Goal: Task Accomplishment & Management: Use online tool/utility

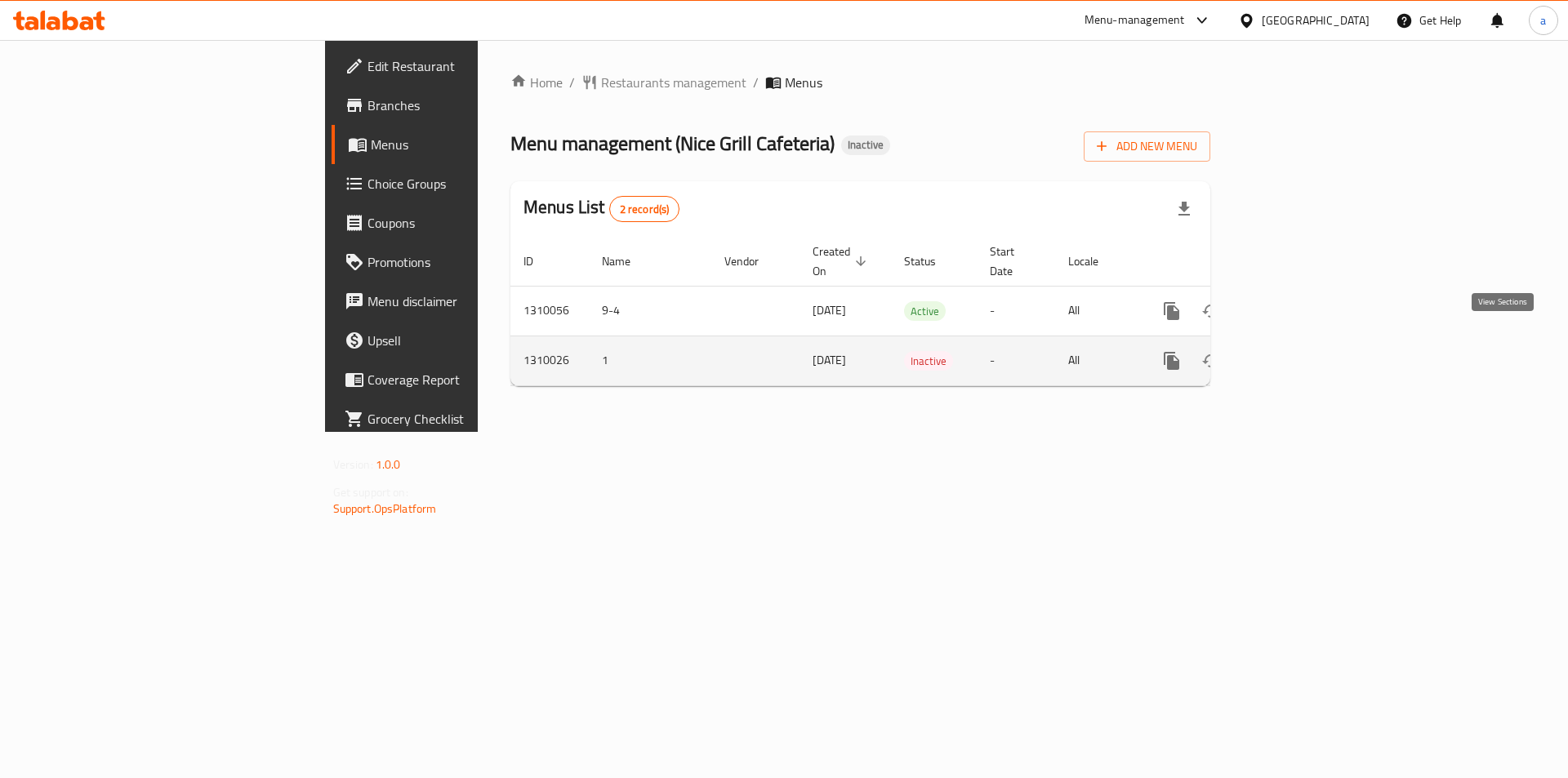
click at [1297, 354] on icon "enhanced table" at bounding box center [1290, 361] width 15 height 15
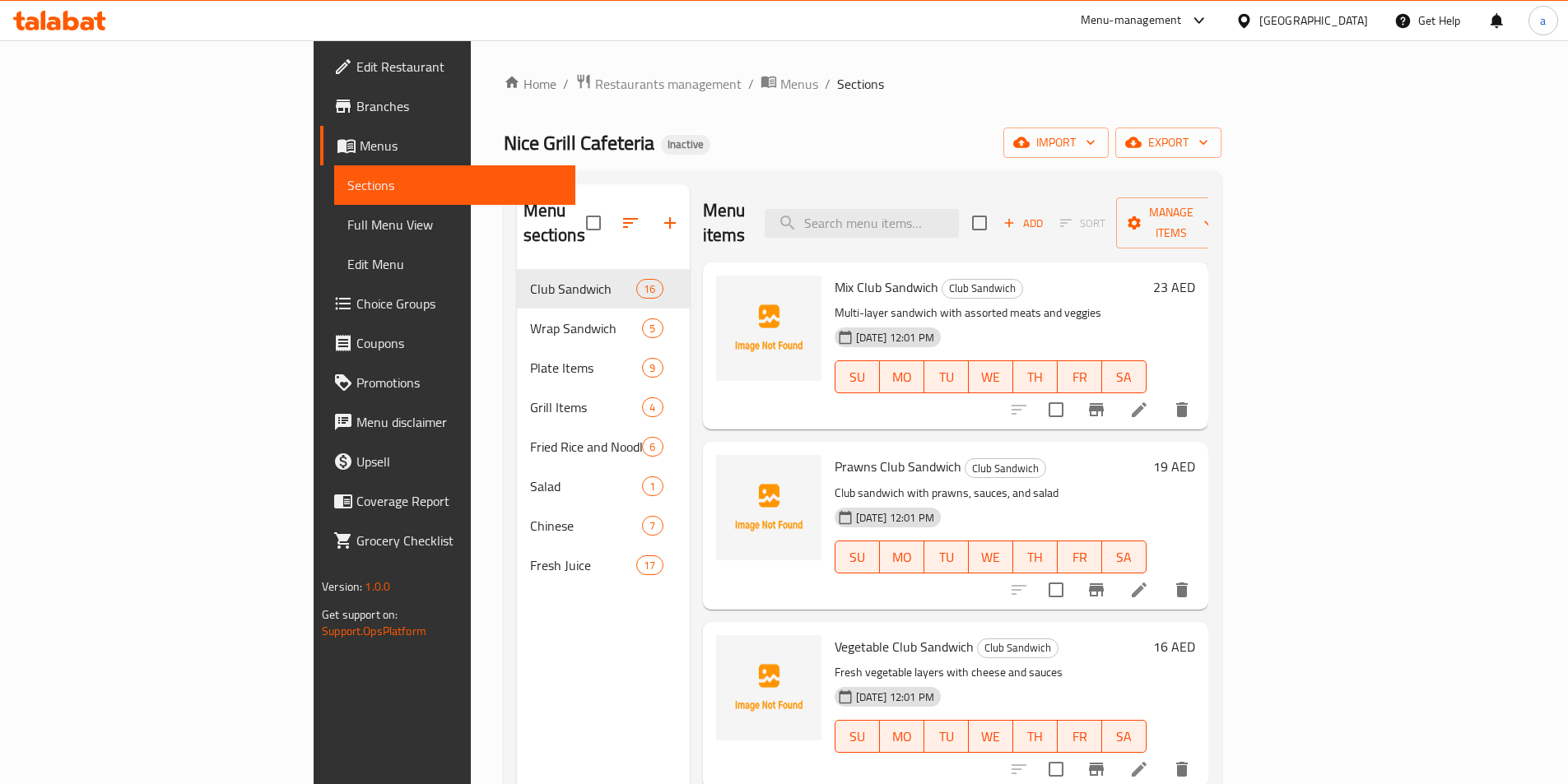
click at [334, 196] on link "Sections" at bounding box center [454, 185] width 241 height 39
click at [359, 144] on span "Menus" at bounding box center [460, 145] width 202 height 20
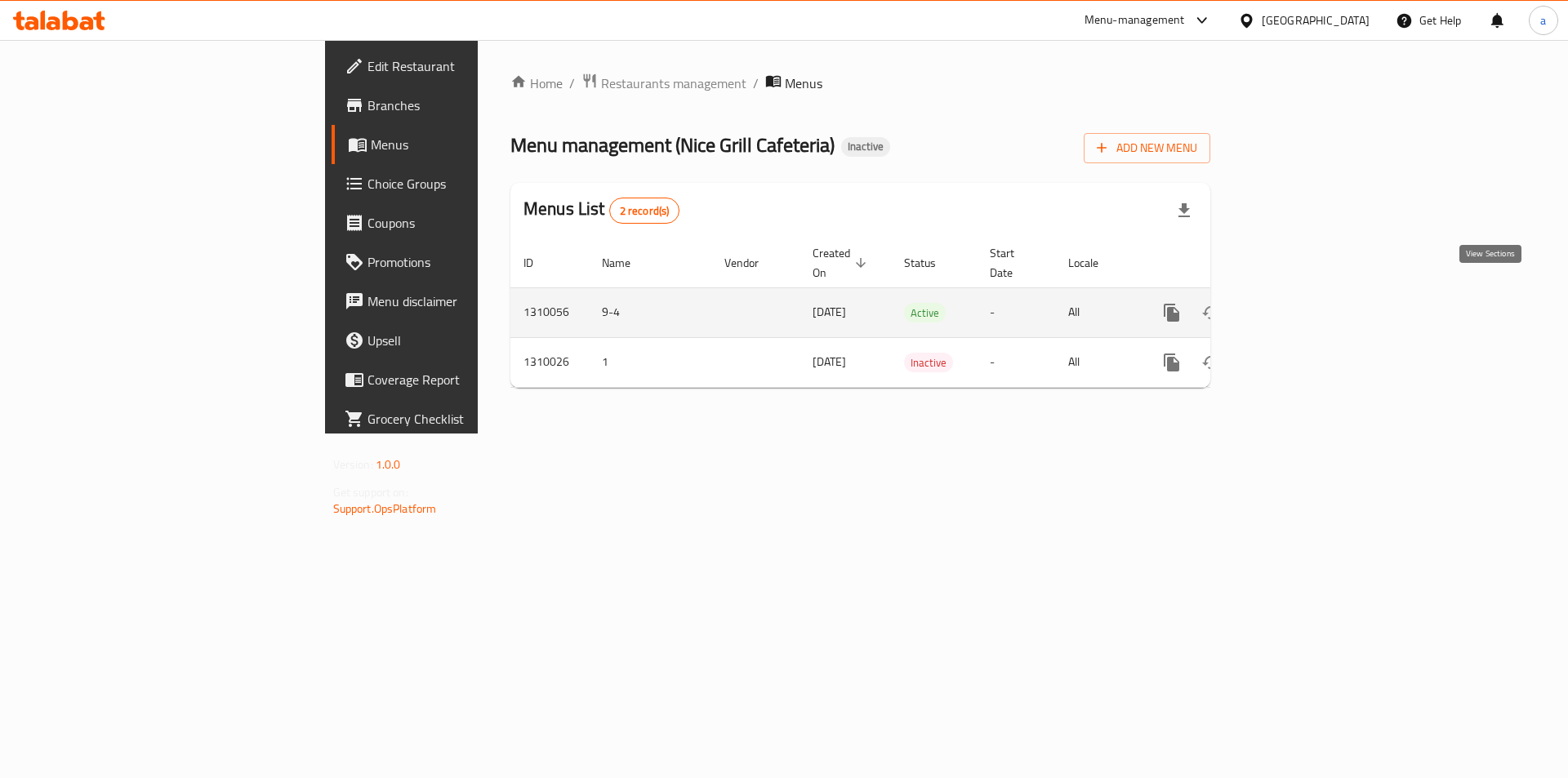
click at [1309, 306] on link "enhanced table" at bounding box center [1290, 312] width 39 height 39
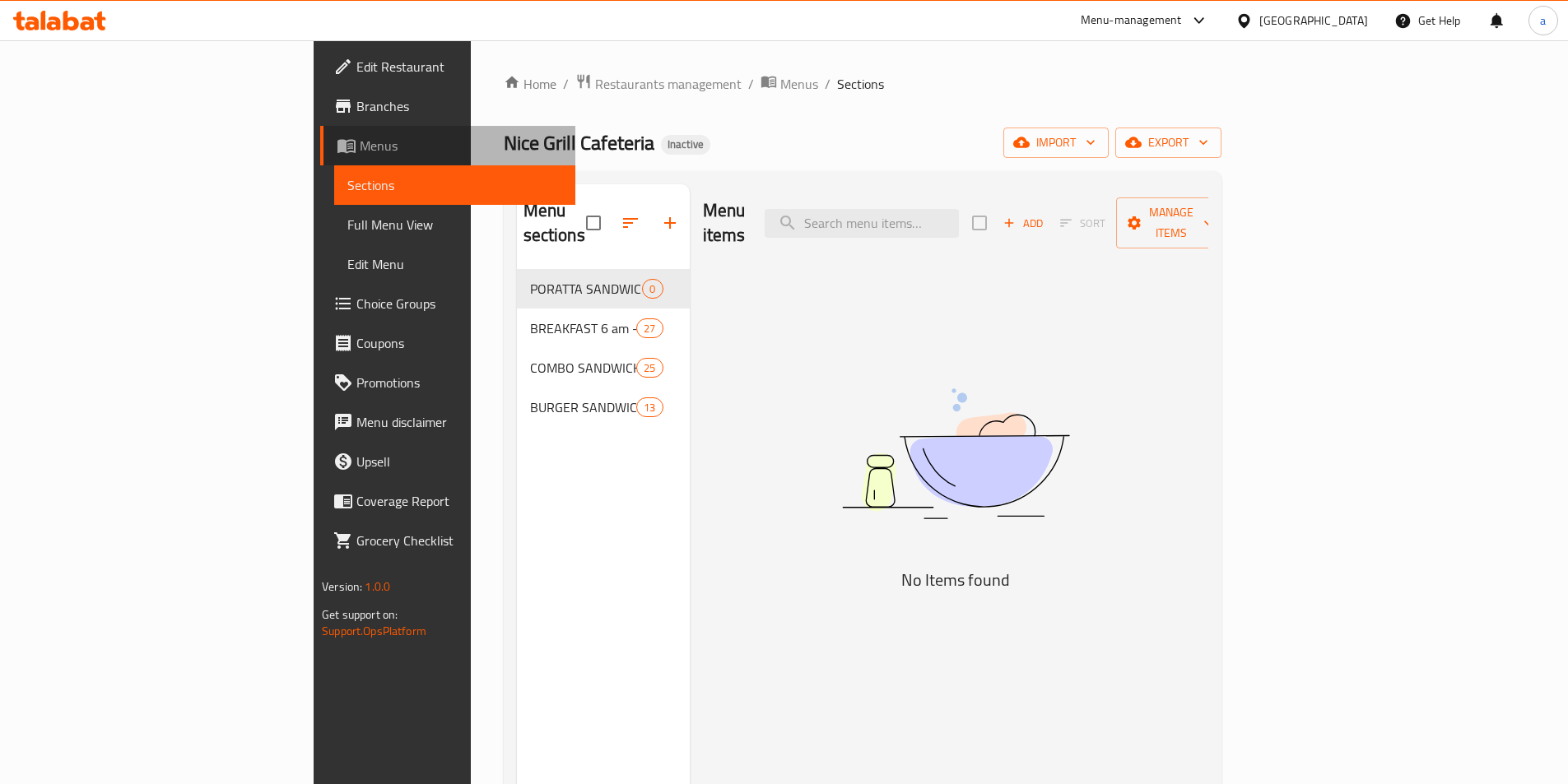
click at [320, 156] on link "Menus" at bounding box center [448, 145] width 255 height 39
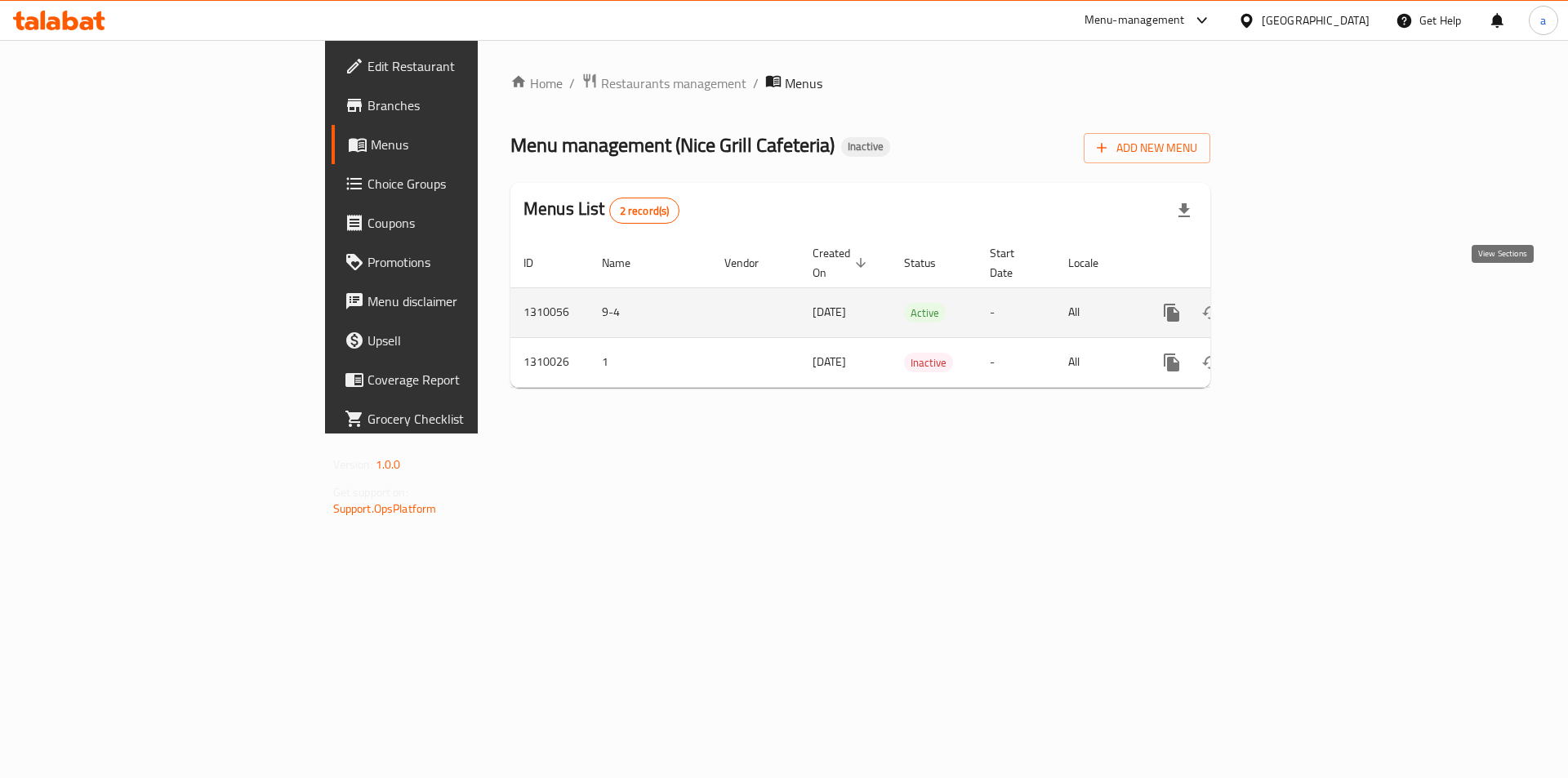
click at [1309, 306] on link "enhanced table" at bounding box center [1290, 312] width 39 height 39
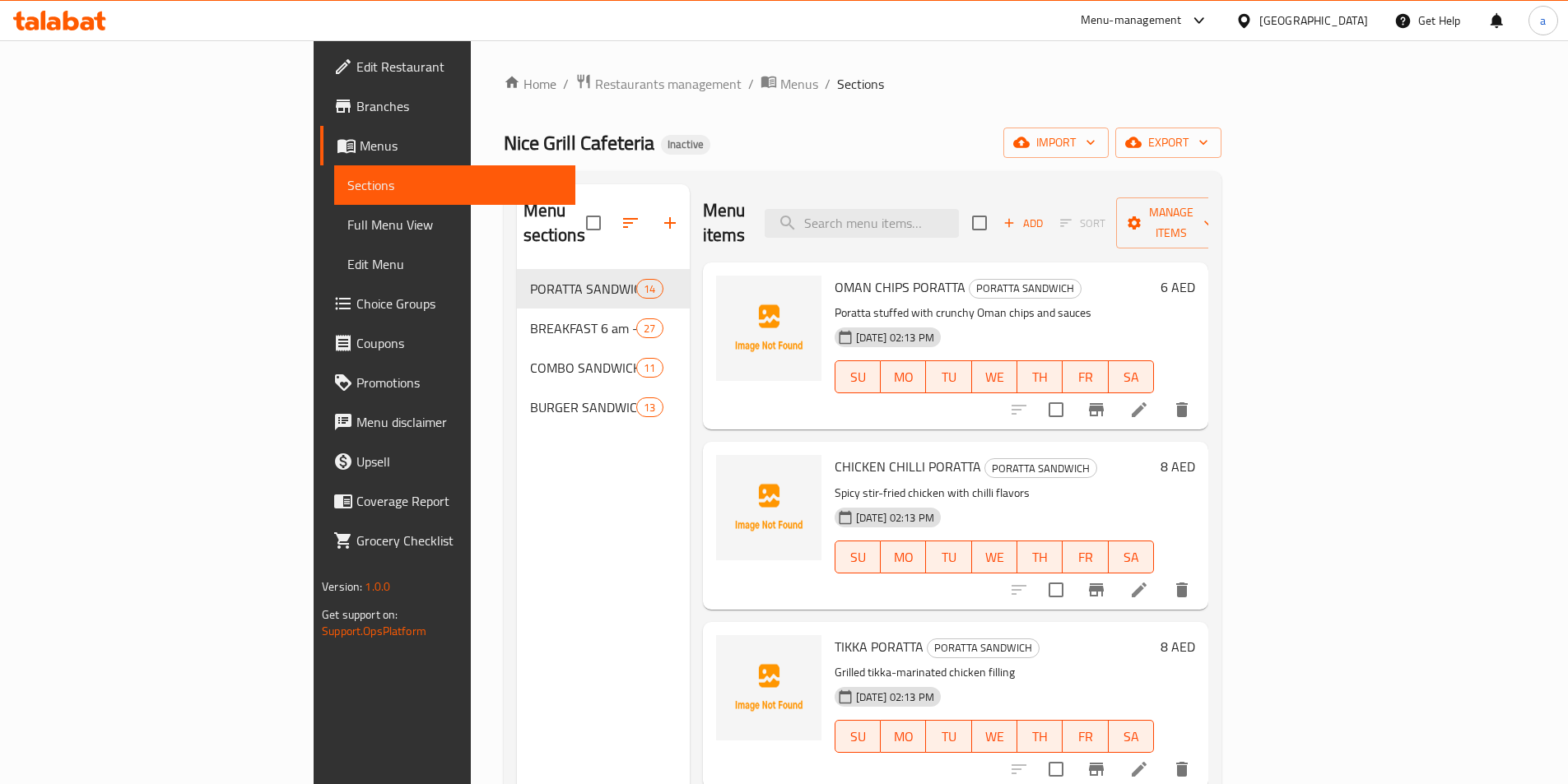
click at [347, 221] on span "Full Menu View" at bounding box center [454, 224] width 215 height 20
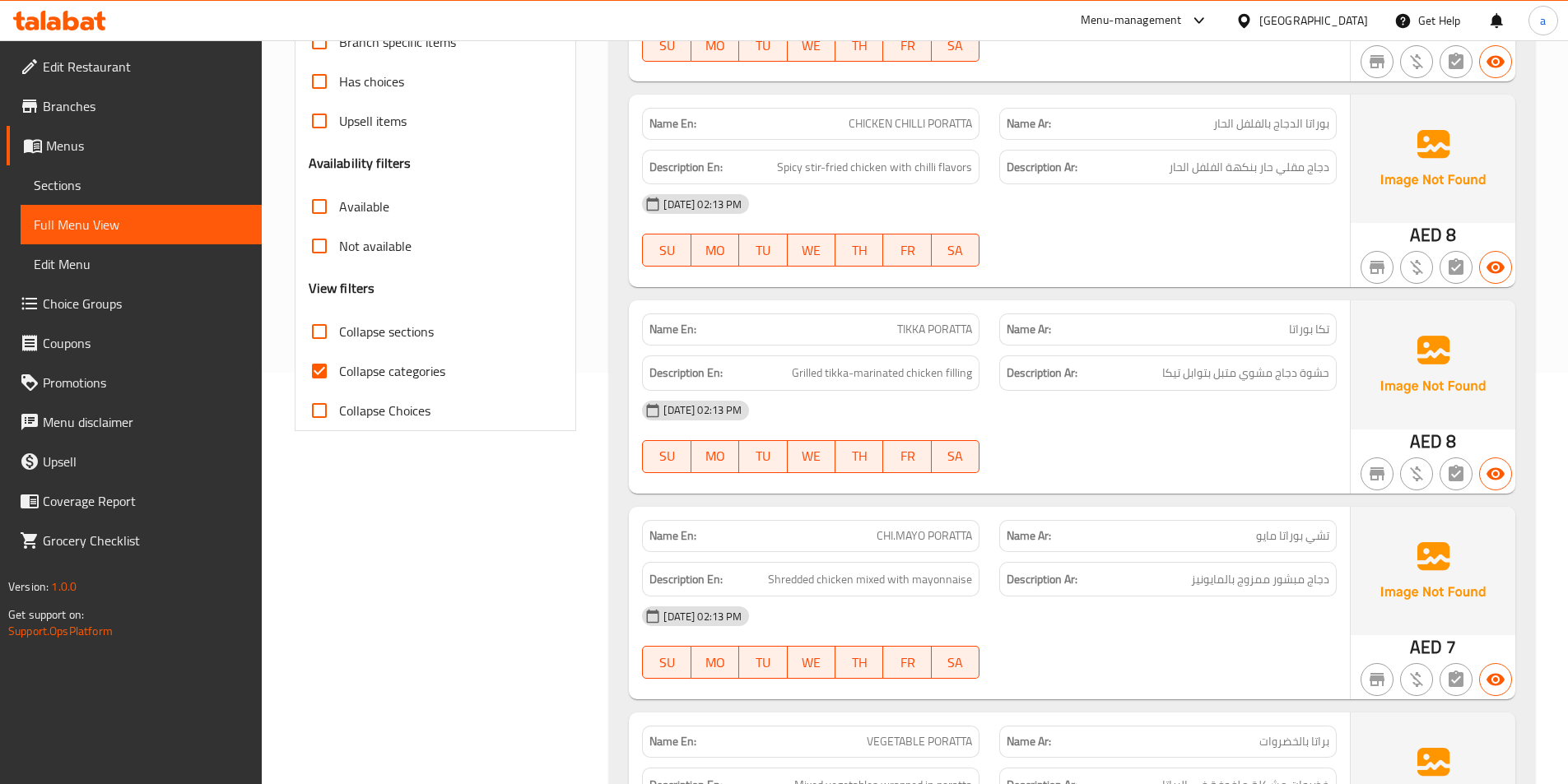
click at [386, 373] on span "Collapse categories" at bounding box center [392, 371] width 106 height 20
click at [339, 373] on input "Collapse categories" at bounding box center [319, 371] width 39 height 39
checkbox input "false"
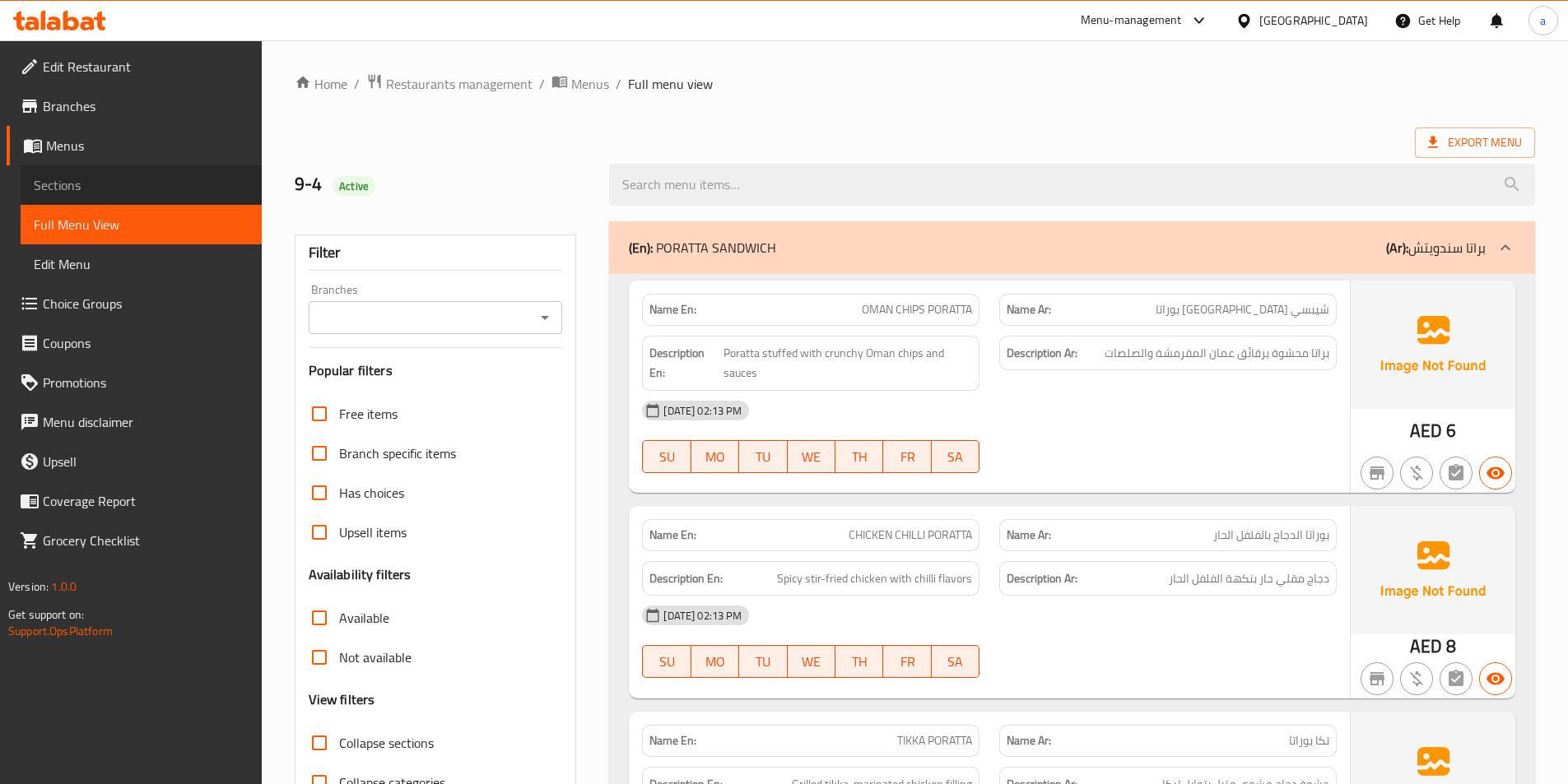
click at [106, 174] on link "Sections" at bounding box center [141, 185] width 241 height 39
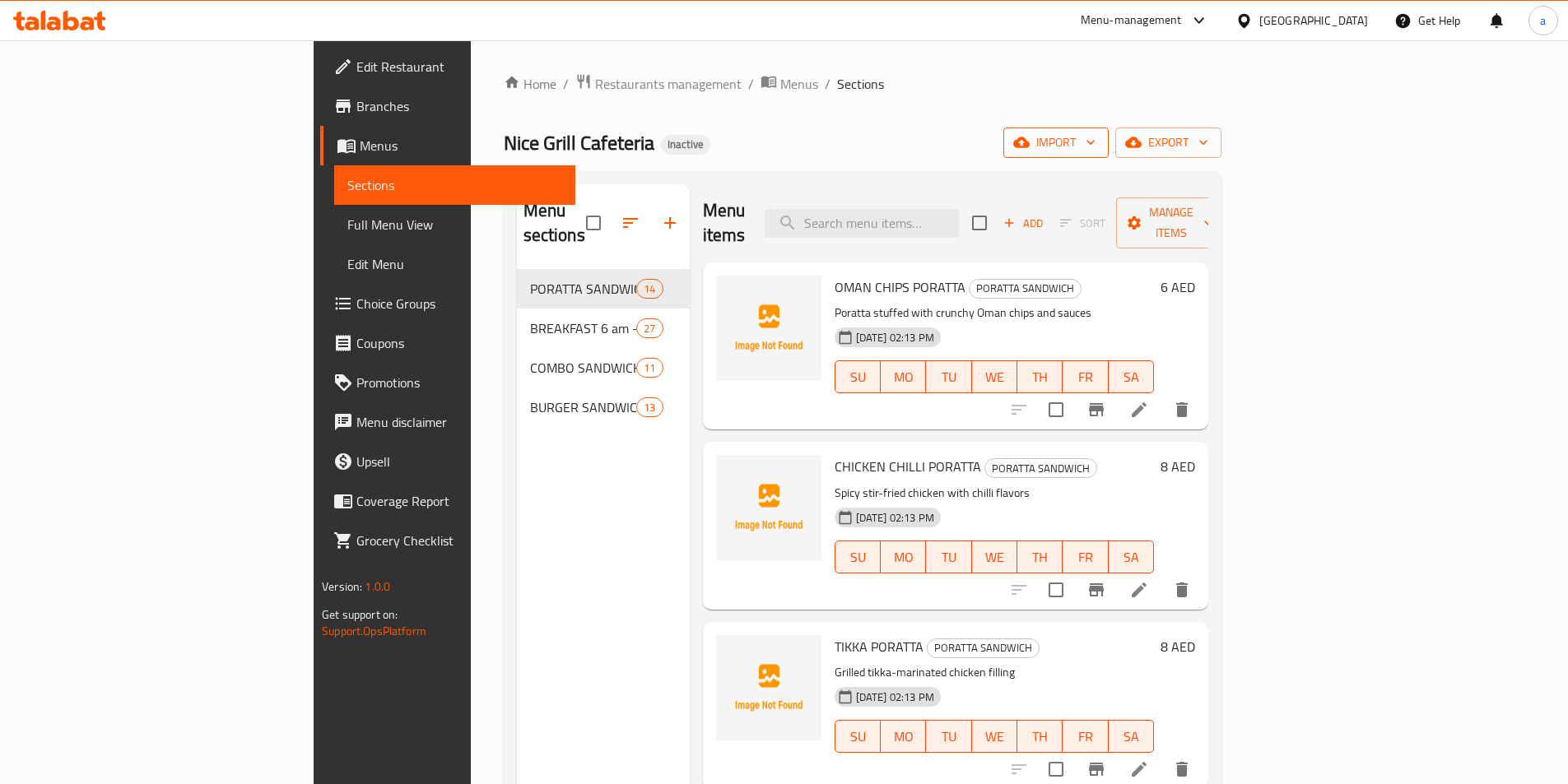
click at [1099, 137] on icon "button" at bounding box center [1090, 142] width 17 height 17
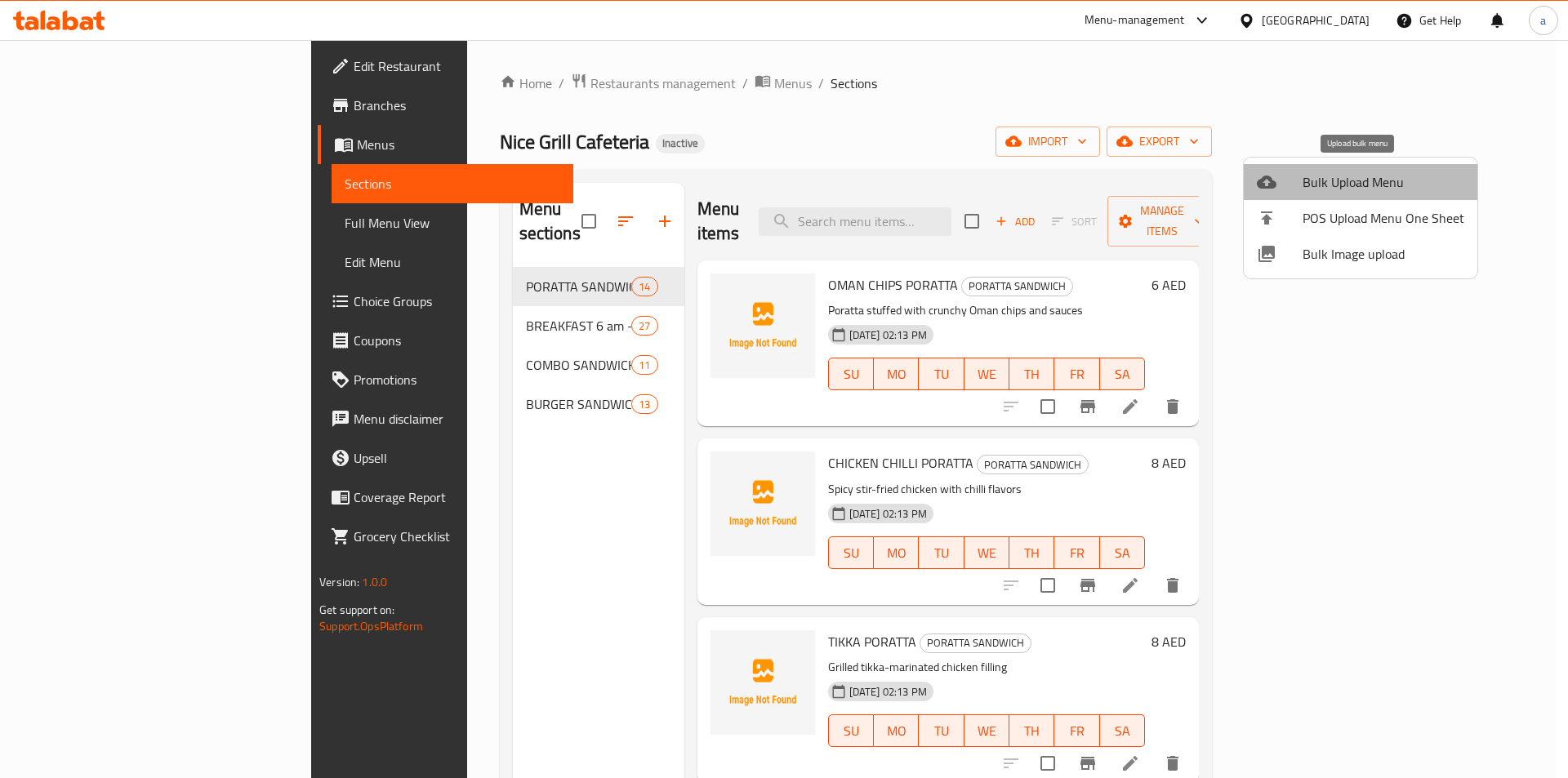
click at [1366, 186] on span "Bulk Upload Menu" at bounding box center [1383, 182] width 162 height 19
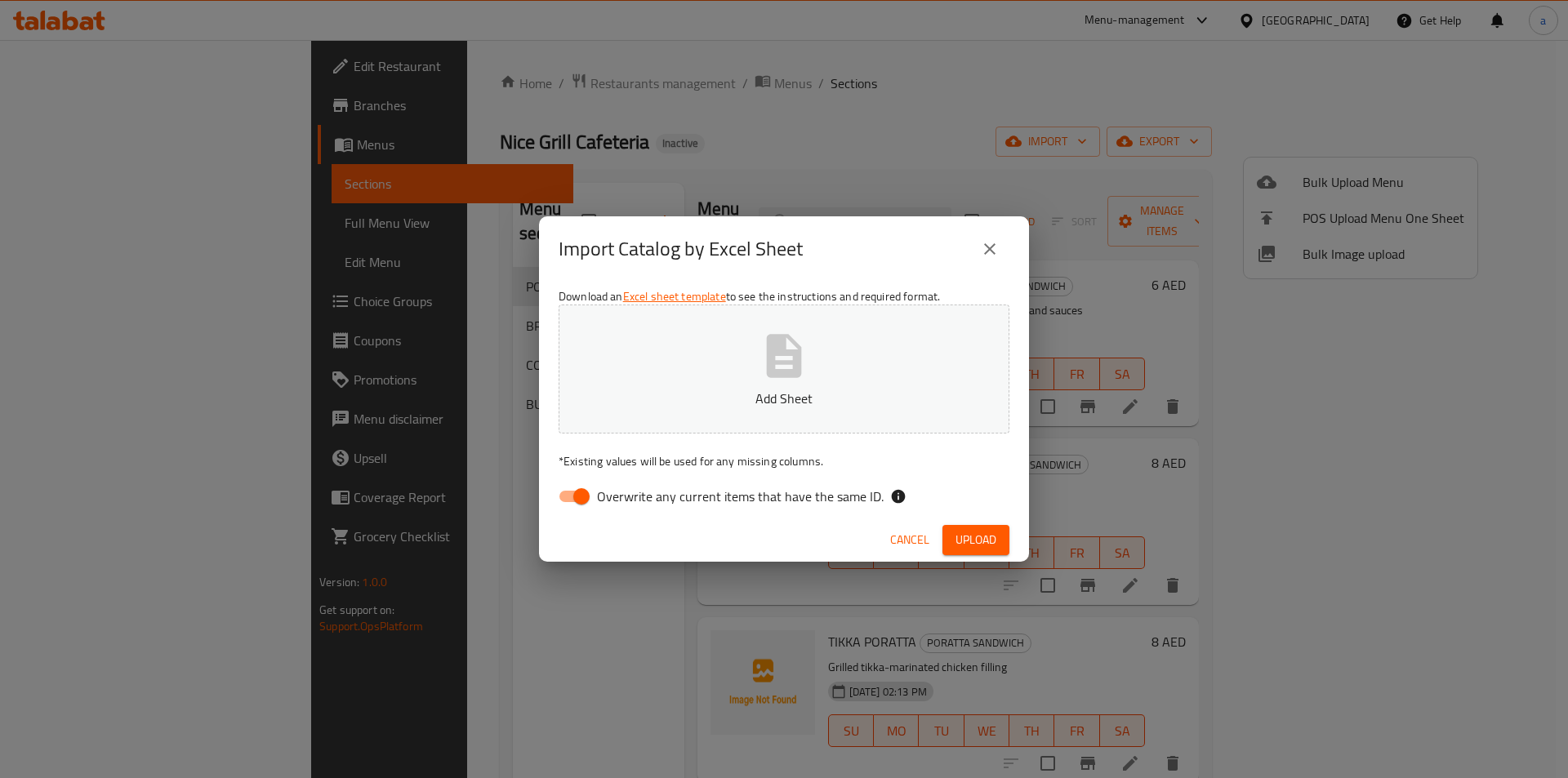
click at [670, 501] on span "Overwrite any current items that have the same ID." at bounding box center [740, 496] width 286 height 19
click at [628, 501] on input "Overwrite any current items that have the same ID." at bounding box center [581, 497] width 93 height 31
checkbox input "false"
click at [725, 368] on button "Add Sheet" at bounding box center [784, 370] width 451 height 129
click at [980, 530] on span "Upload" at bounding box center [976, 541] width 41 height 20
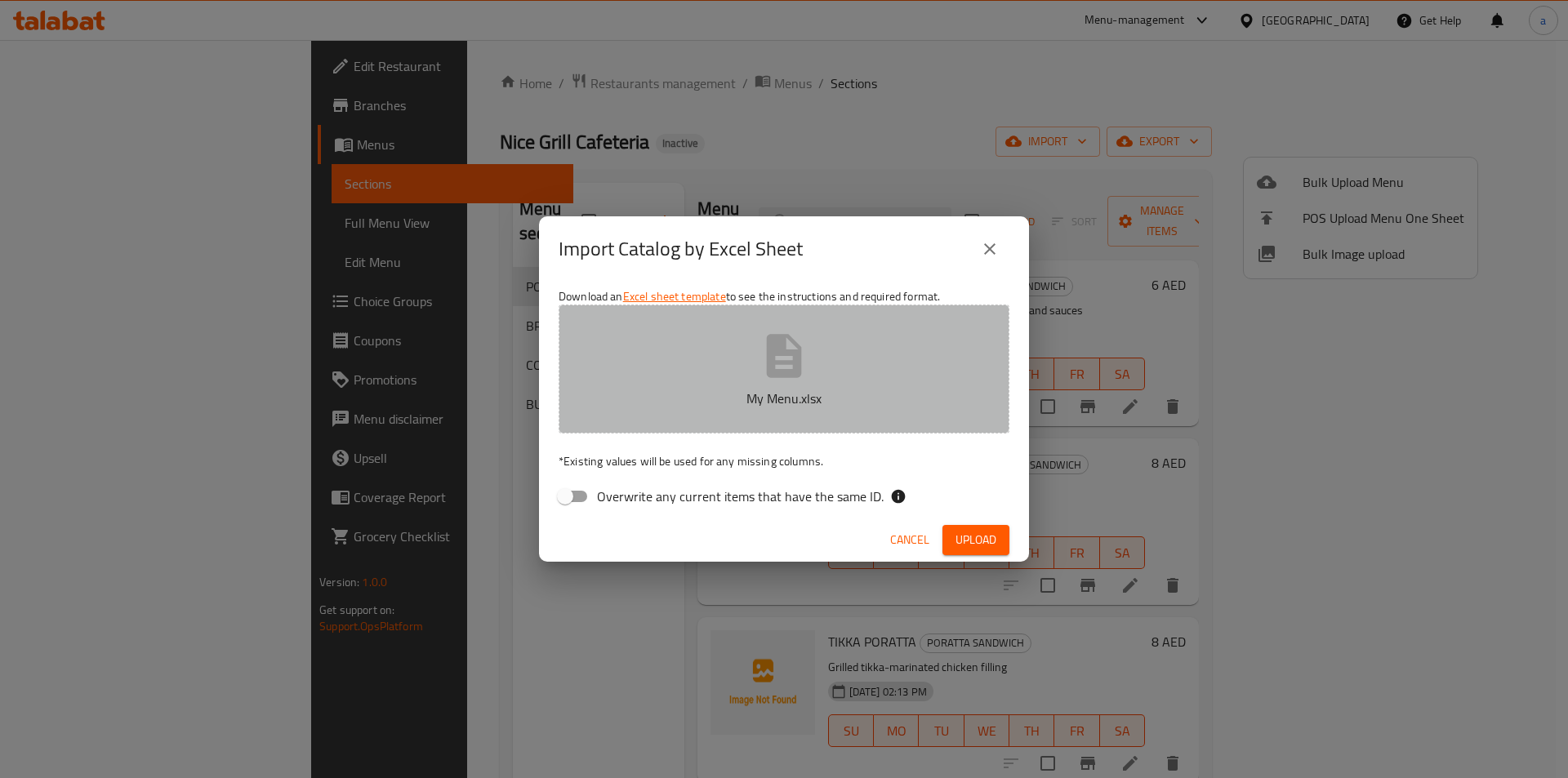
click at [827, 317] on button "My Menu.xlsx" at bounding box center [784, 370] width 451 height 129
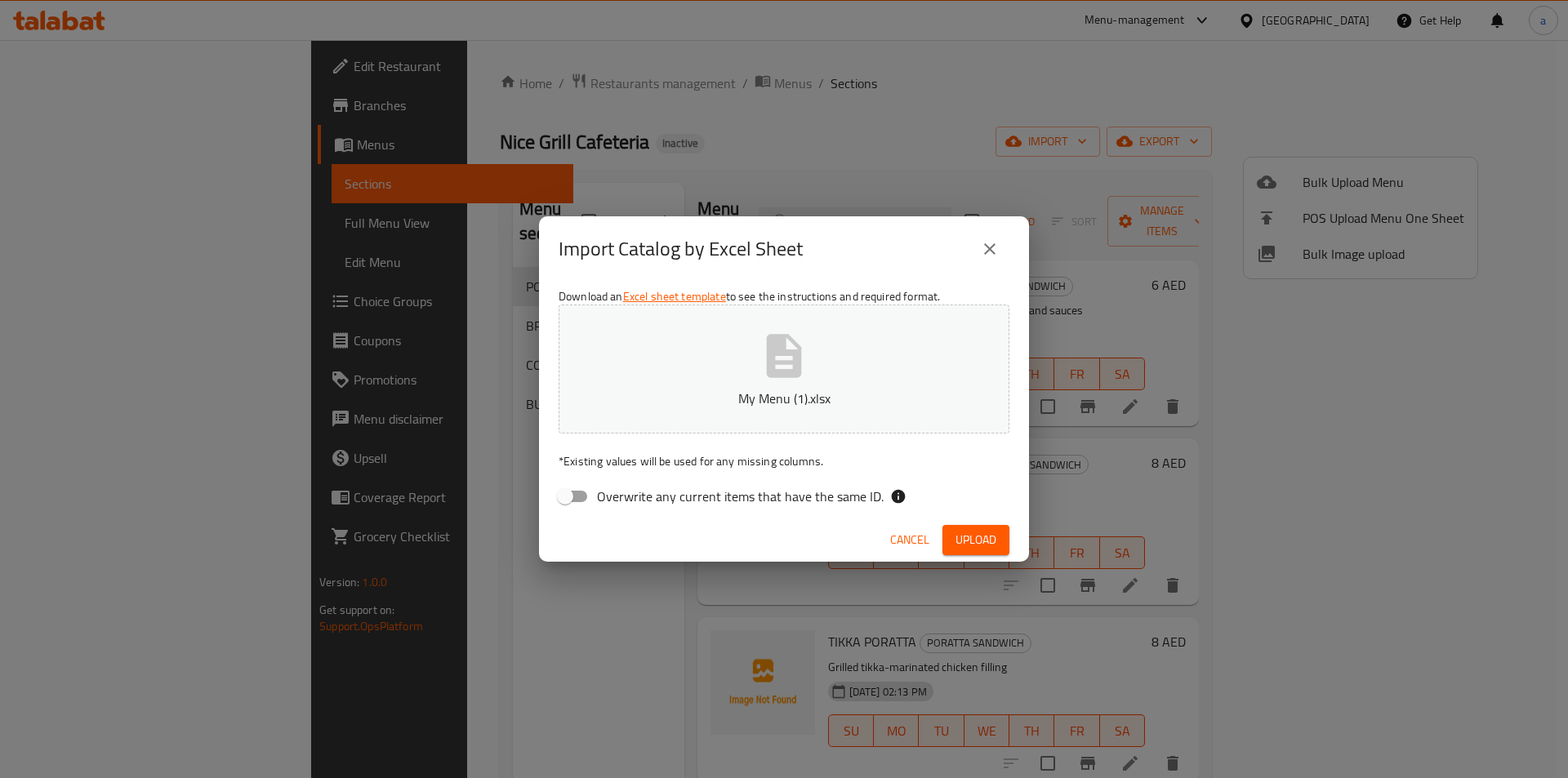
click at [960, 530] on span "Upload" at bounding box center [976, 541] width 41 height 20
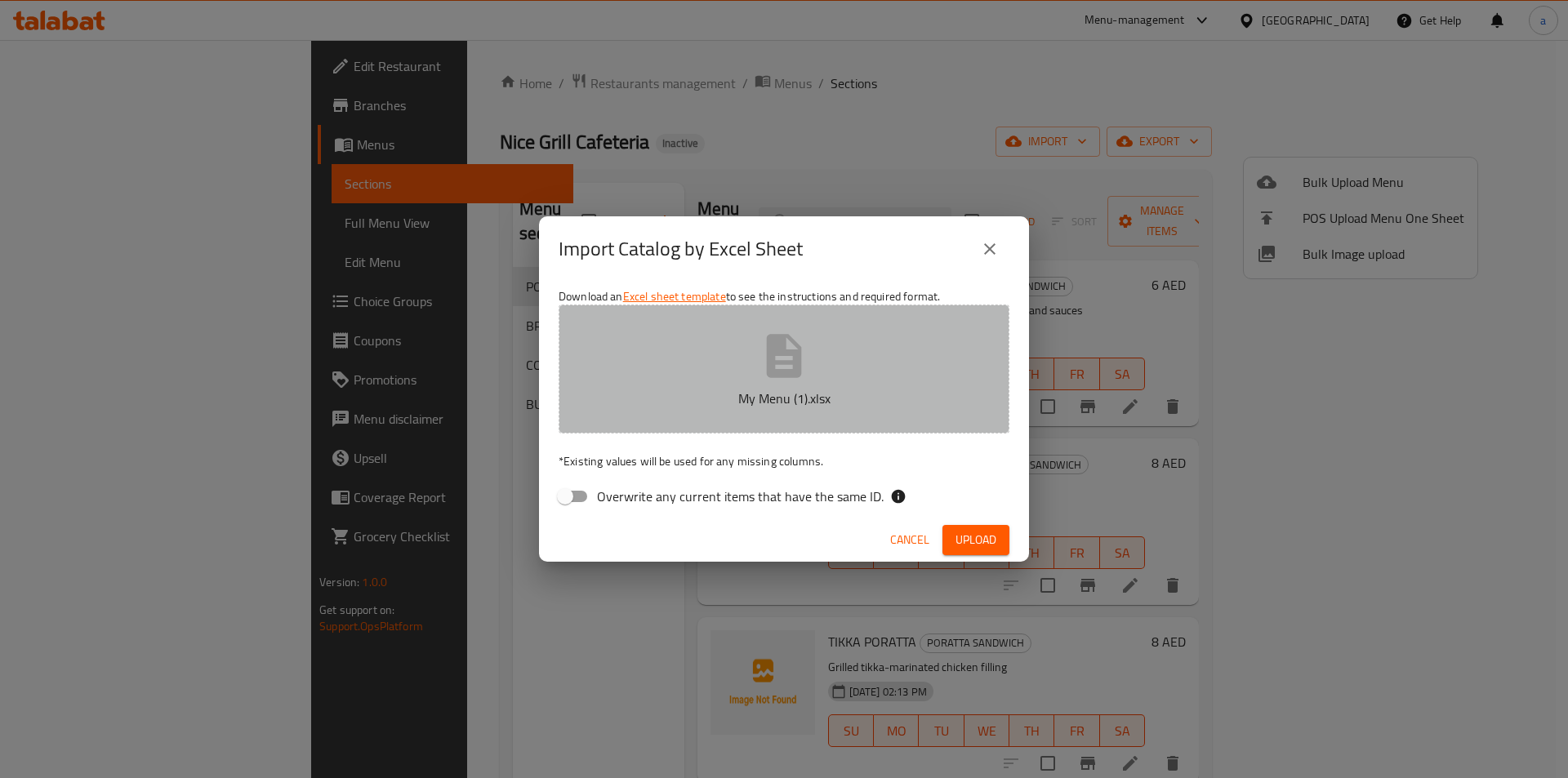
click at [855, 402] on p "My Menu (1).xlsx" at bounding box center [784, 398] width 400 height 19
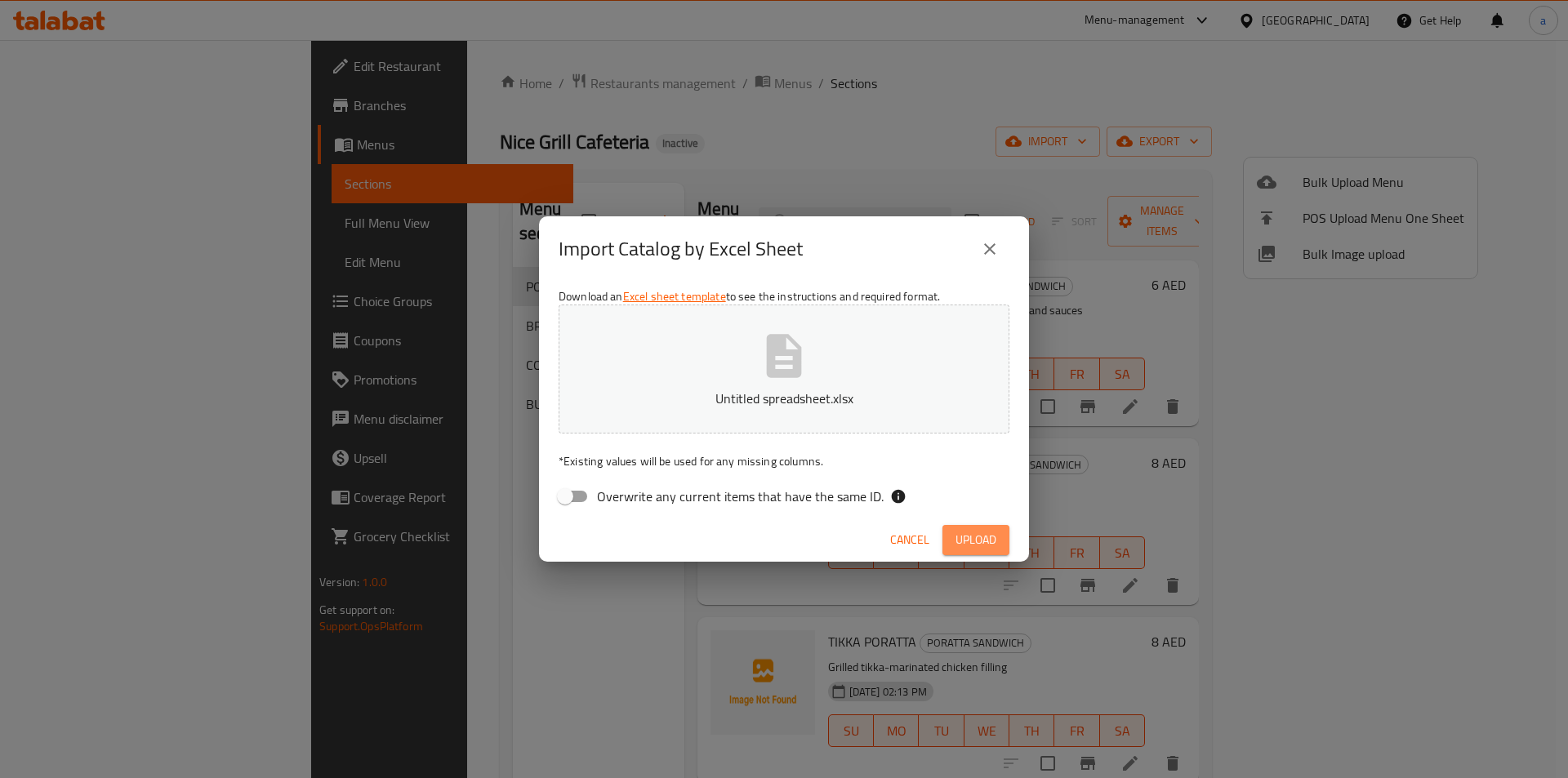
click at [985, 527] on button "Upload" at bounding box center [976, 540] width 67 height 30
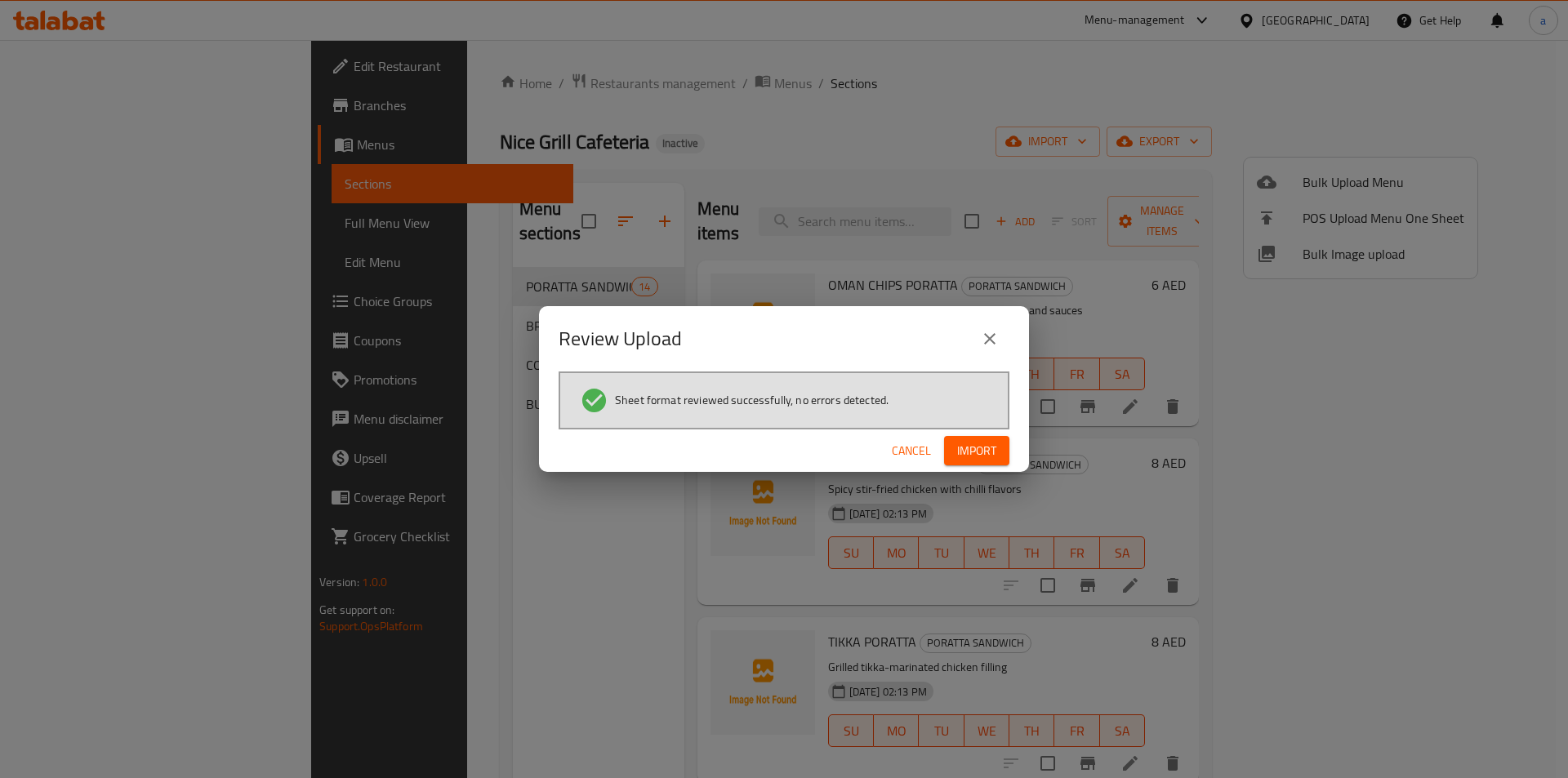
click at [989, 445] on span "Import" at bounding box center [977, 451] width 39 height 20
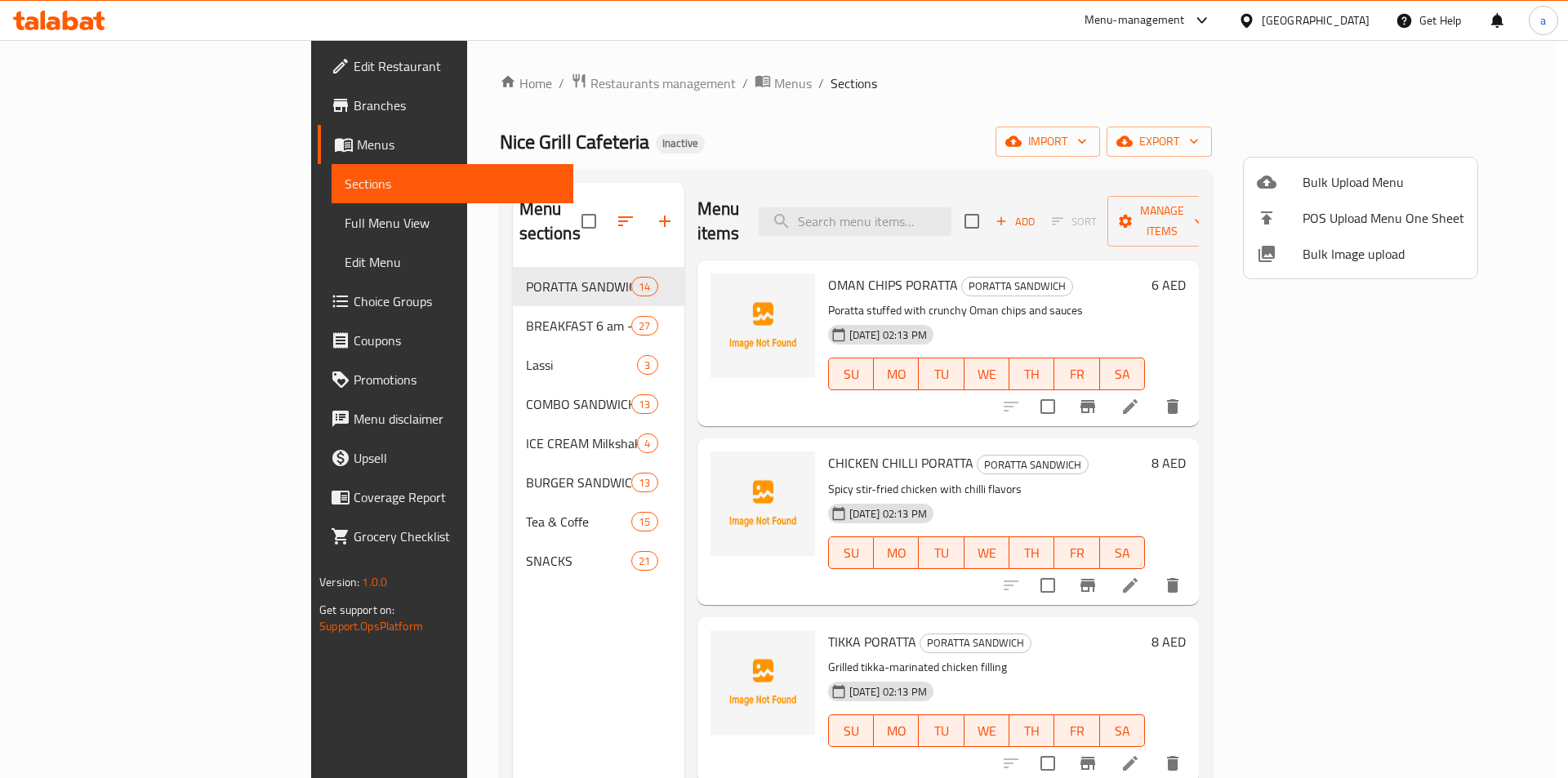
click at [103, 222] on div at bounding box center [784, 389] width 1568 height 778
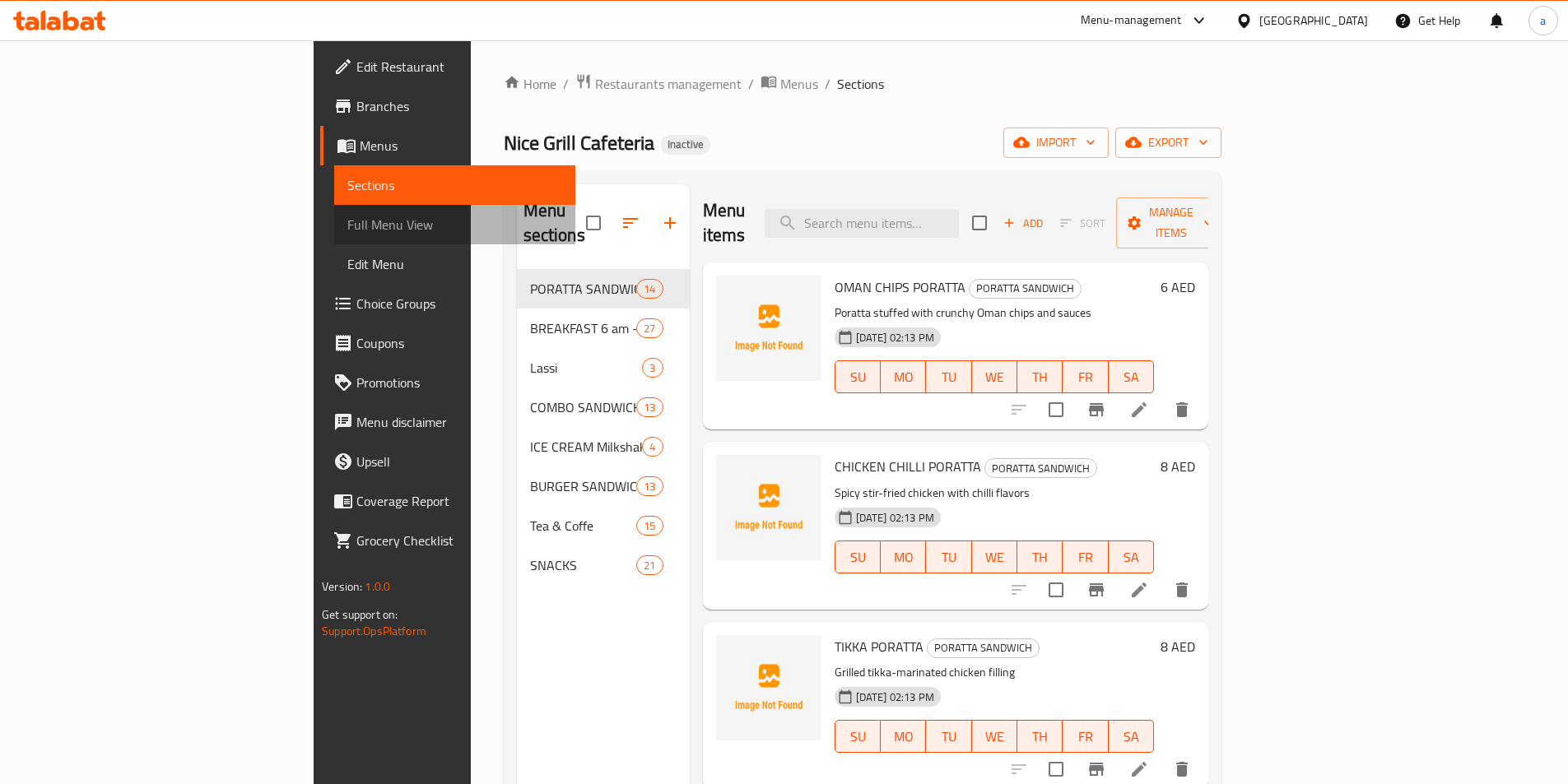
click at [347, 223] on span "Full Menu View" at bounding box center [454, 224] width 215 height 20
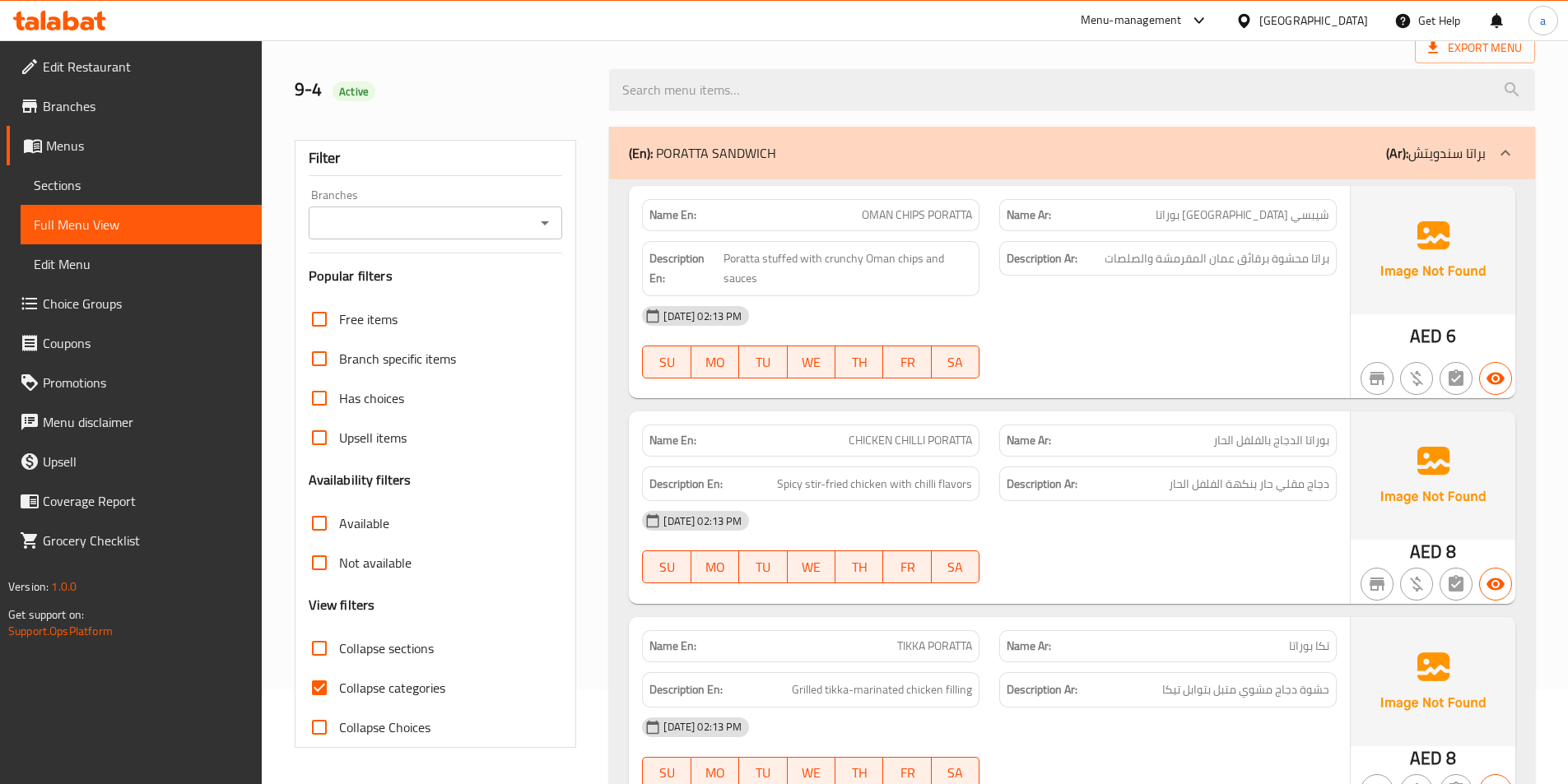
scroll to position [165, 0]
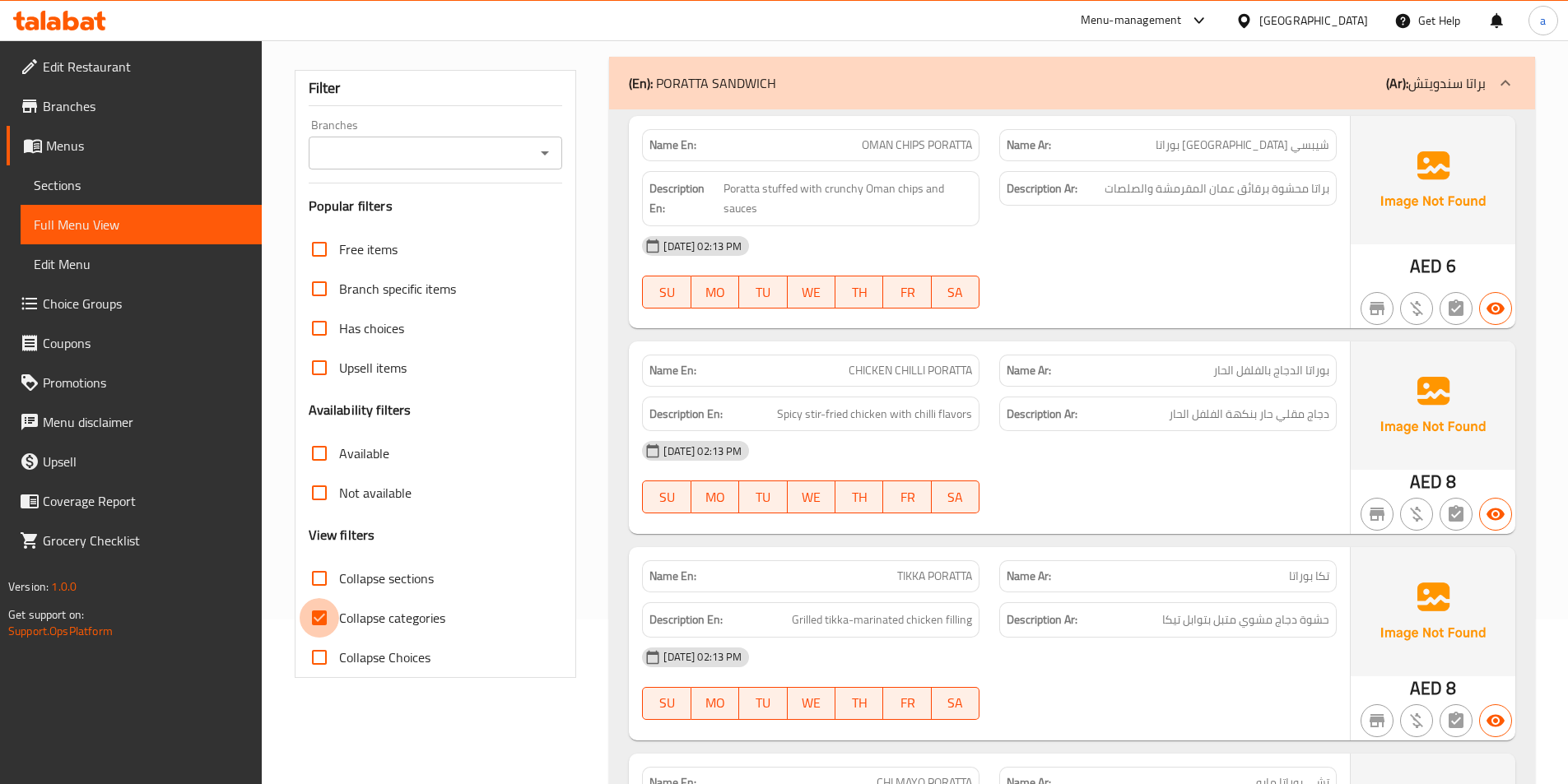
click at [333, 629] on input "Collapse categories" at bounding box center [319, 618] width 39 height 39
checkbox input "false"
click at [330, 575] on input "Collapse sections" at bounding box center [319, 578] width 39 height 39
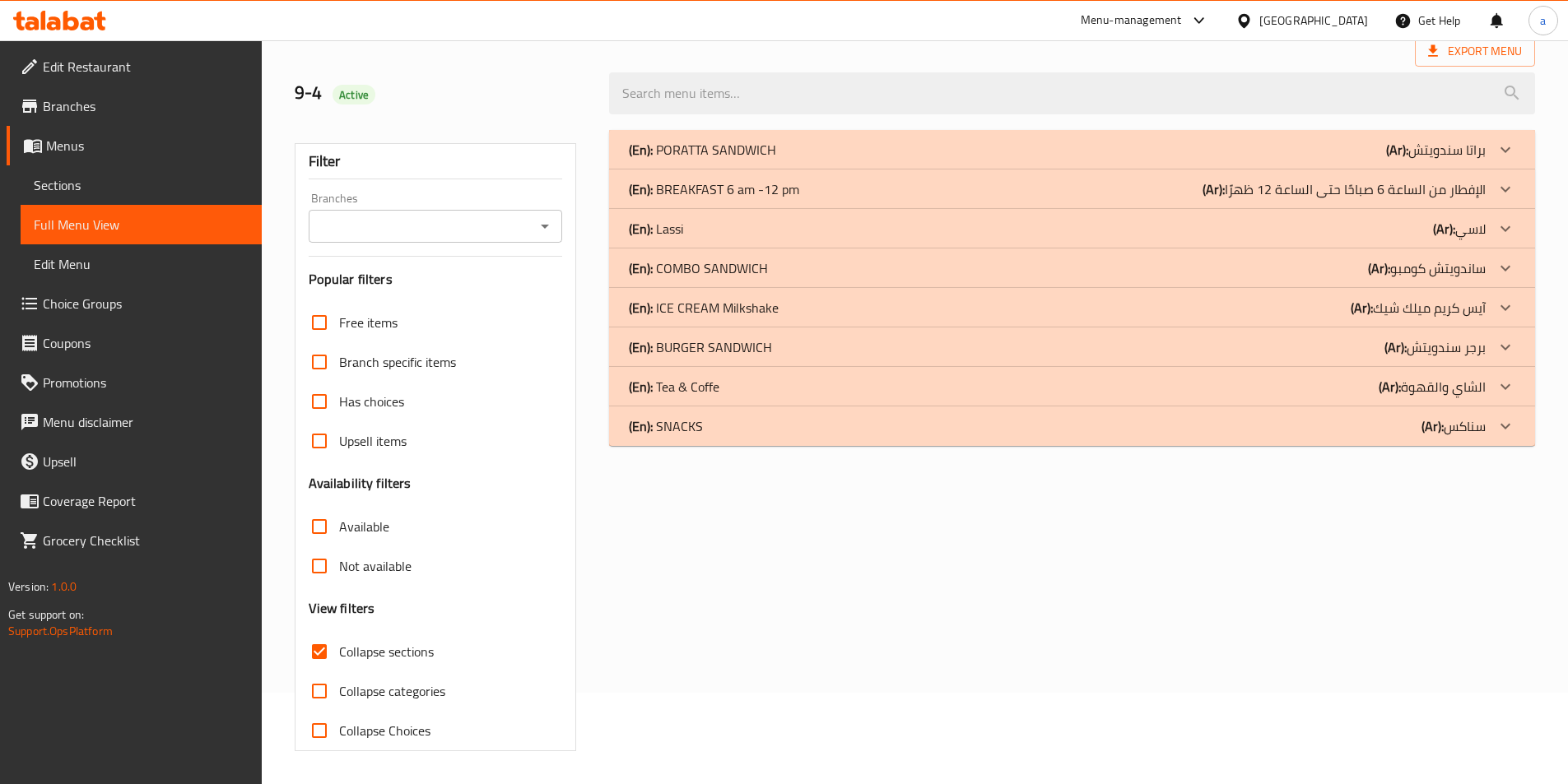
scroll to position [91, 0]
click at [720, 417] on div "(En): SNACKS (Ar): سناكس" at bounding box center [1057, 426] width 857 height 20
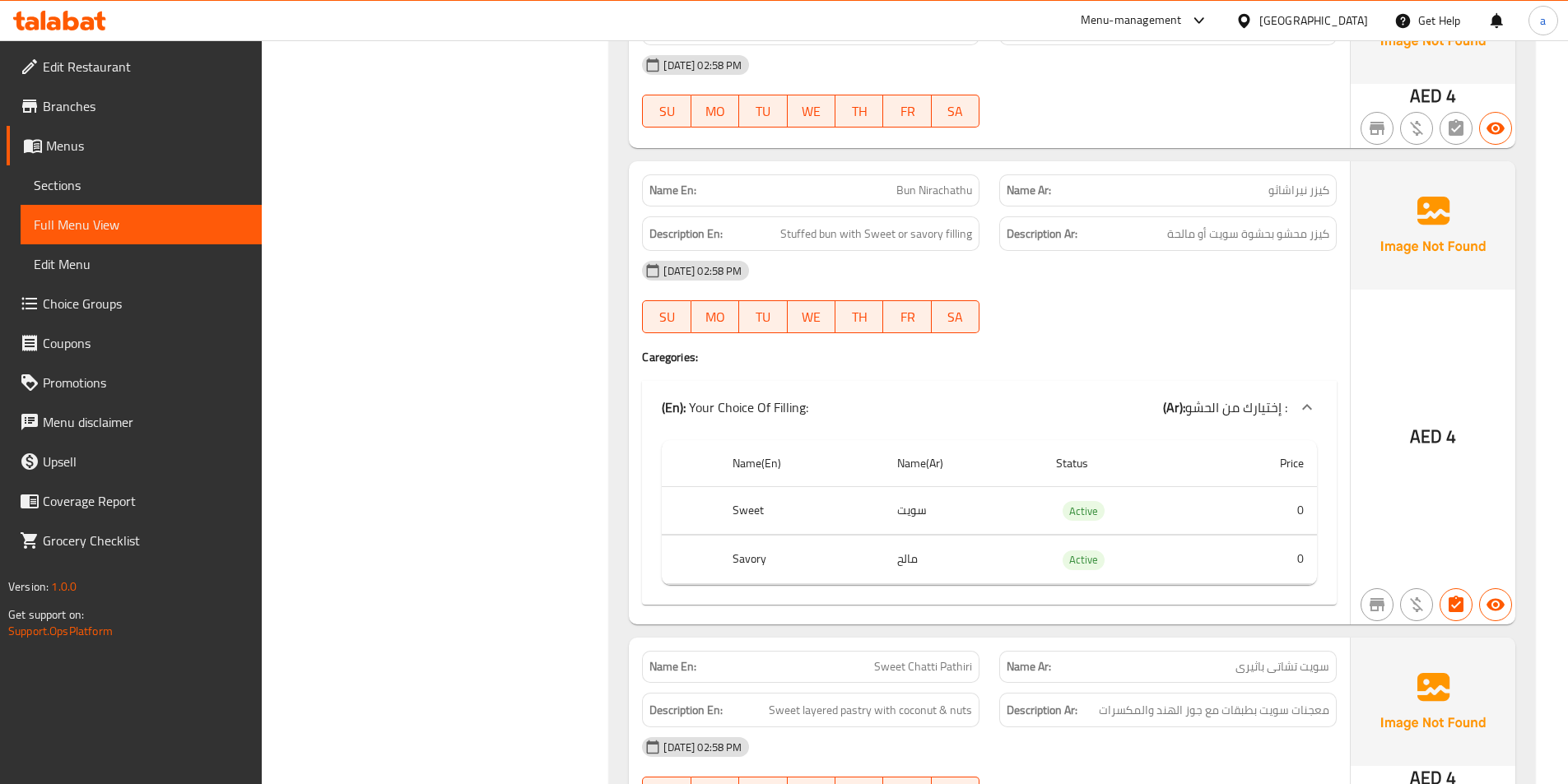
scroll to position [4615, 0]
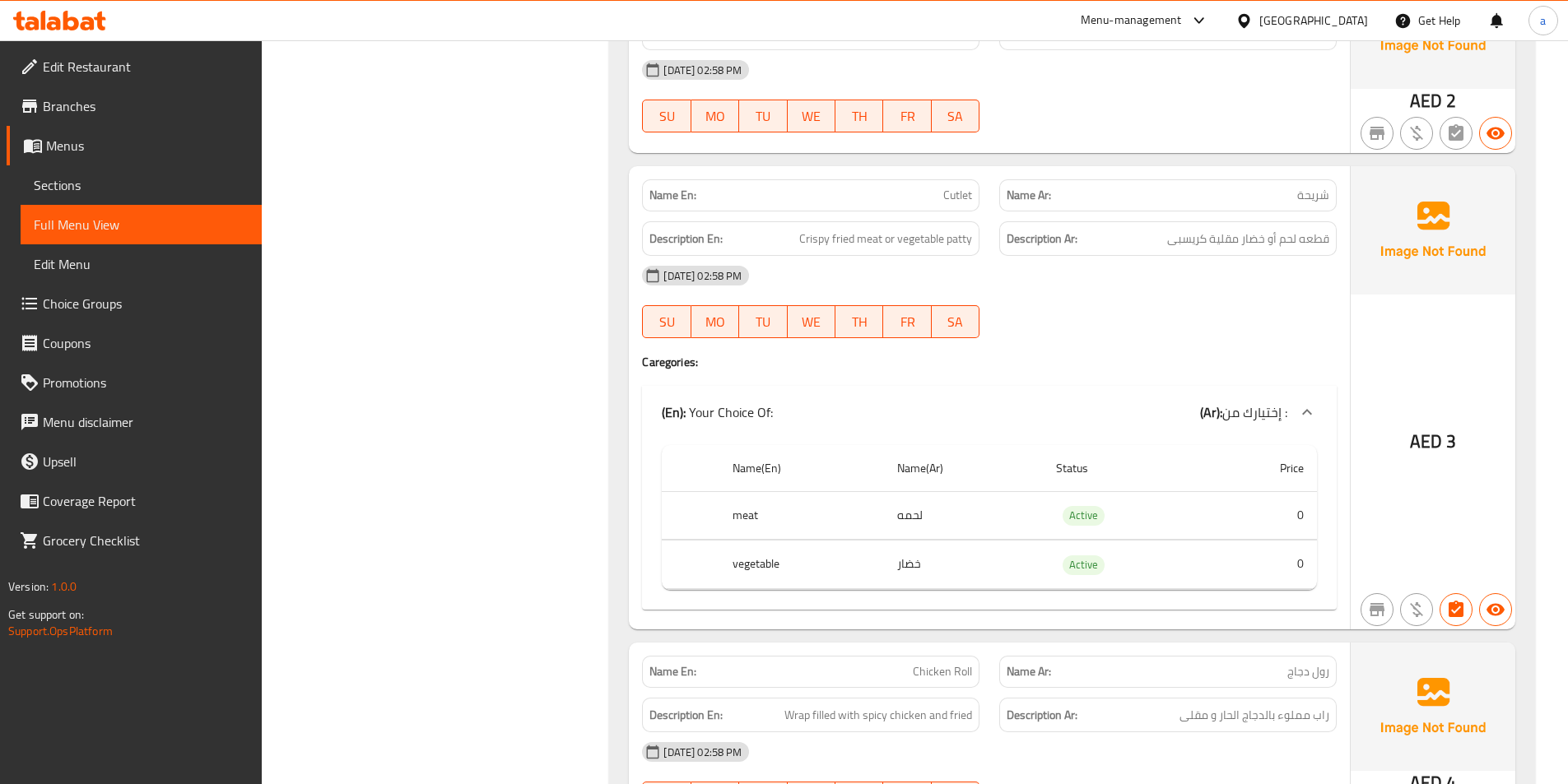
scroll to position [2739, 0]
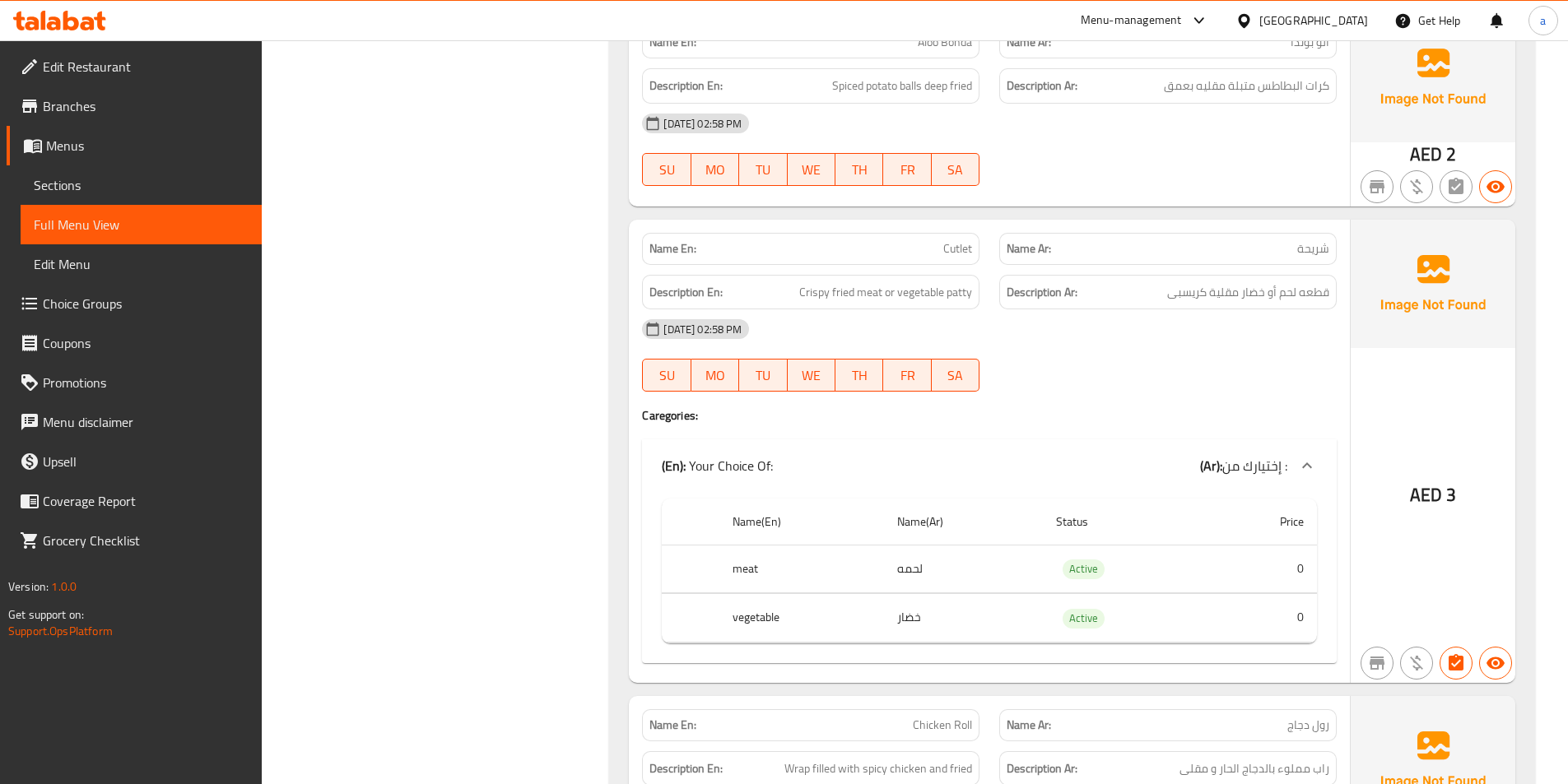
click at [567, 451] on div "Filter Branches Branches Popular filters Free items Branch specific items Has c…" at bounding box center [442, 408] width 316 height 5873
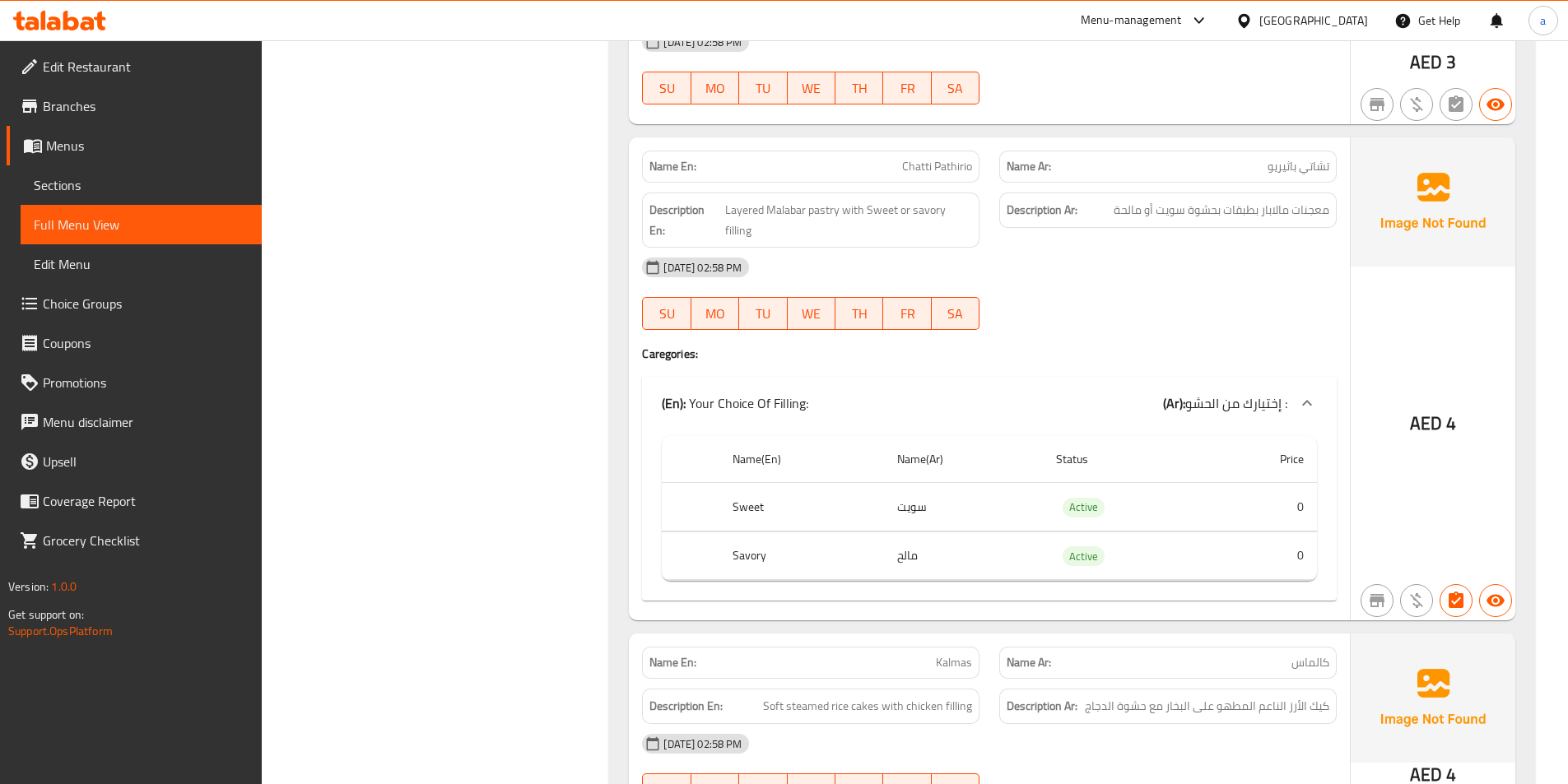
scroll to position [1484, 0]
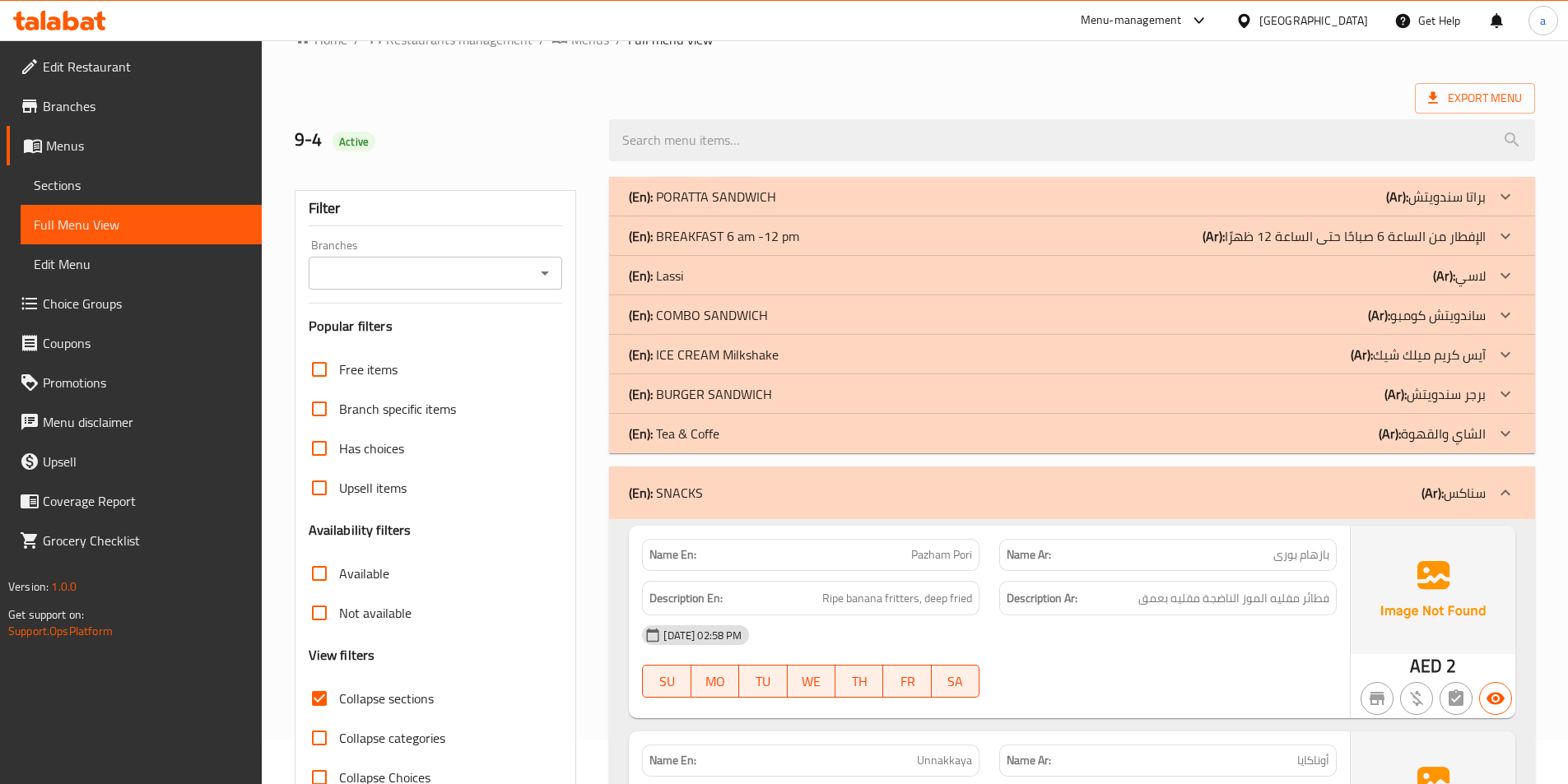
scroll to position [82, 0]
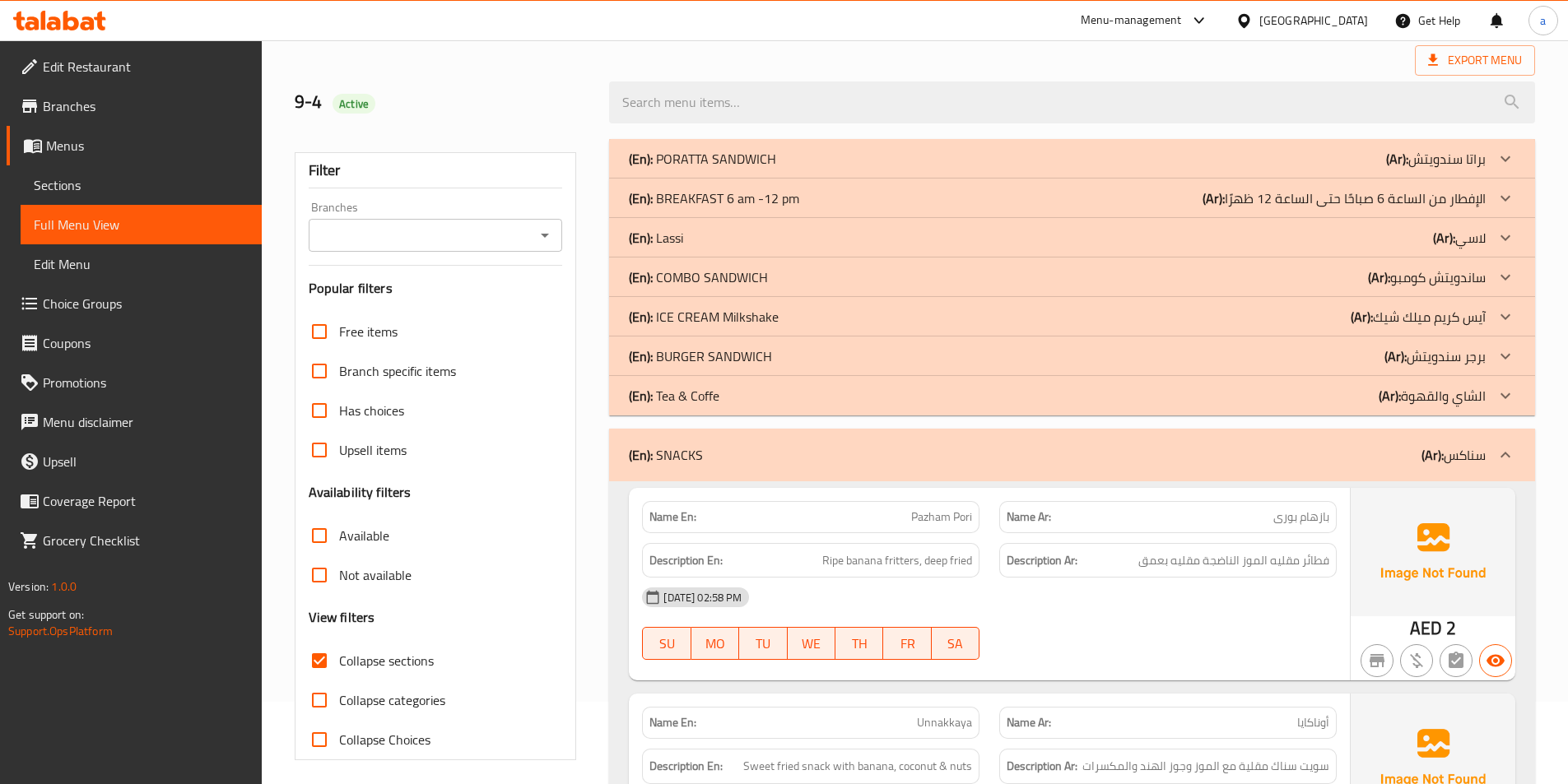
drag, startPoint x: 322, startPoint y: 667, endPoint x: 646, endPoint y: 465, distance: 381.8
click at [322, 667] on input "Collapse sections" at bounding box center [319, 661] width 39 height 39
checkbox input "false"
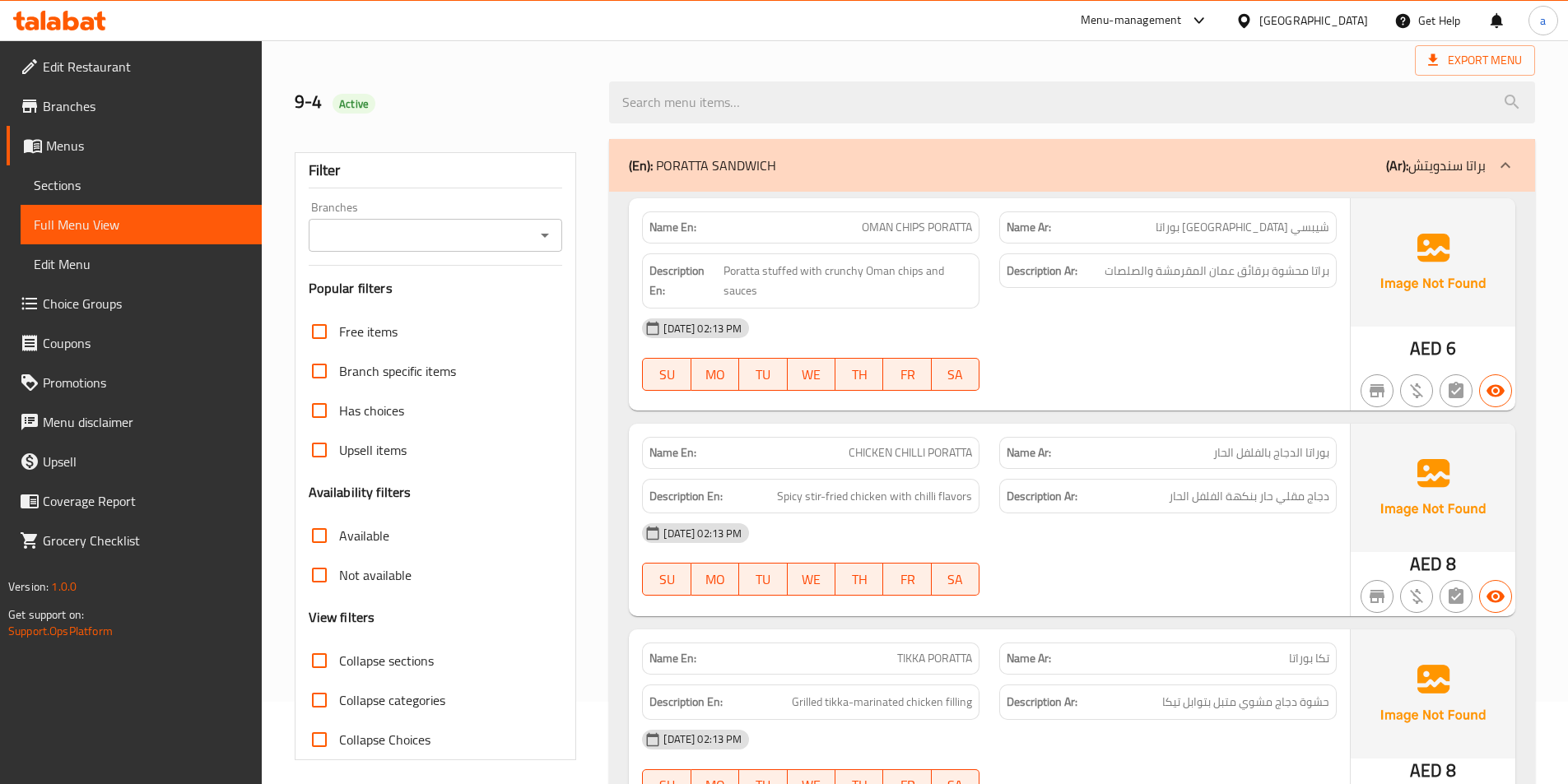
scroll to position [0, 0]
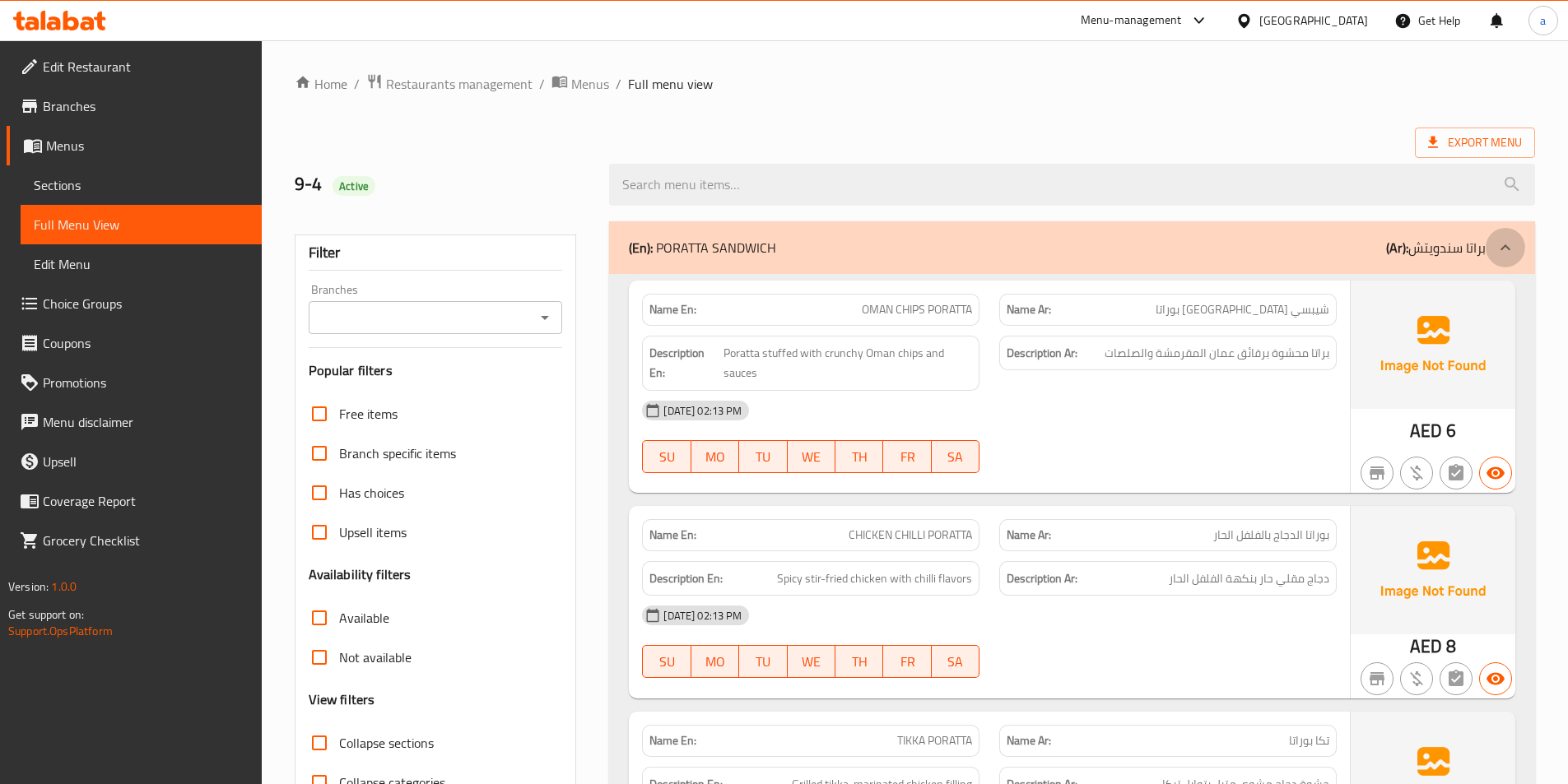
click at [1499, 253] on icon at bounding box center [1505, 247] width 20 height 20
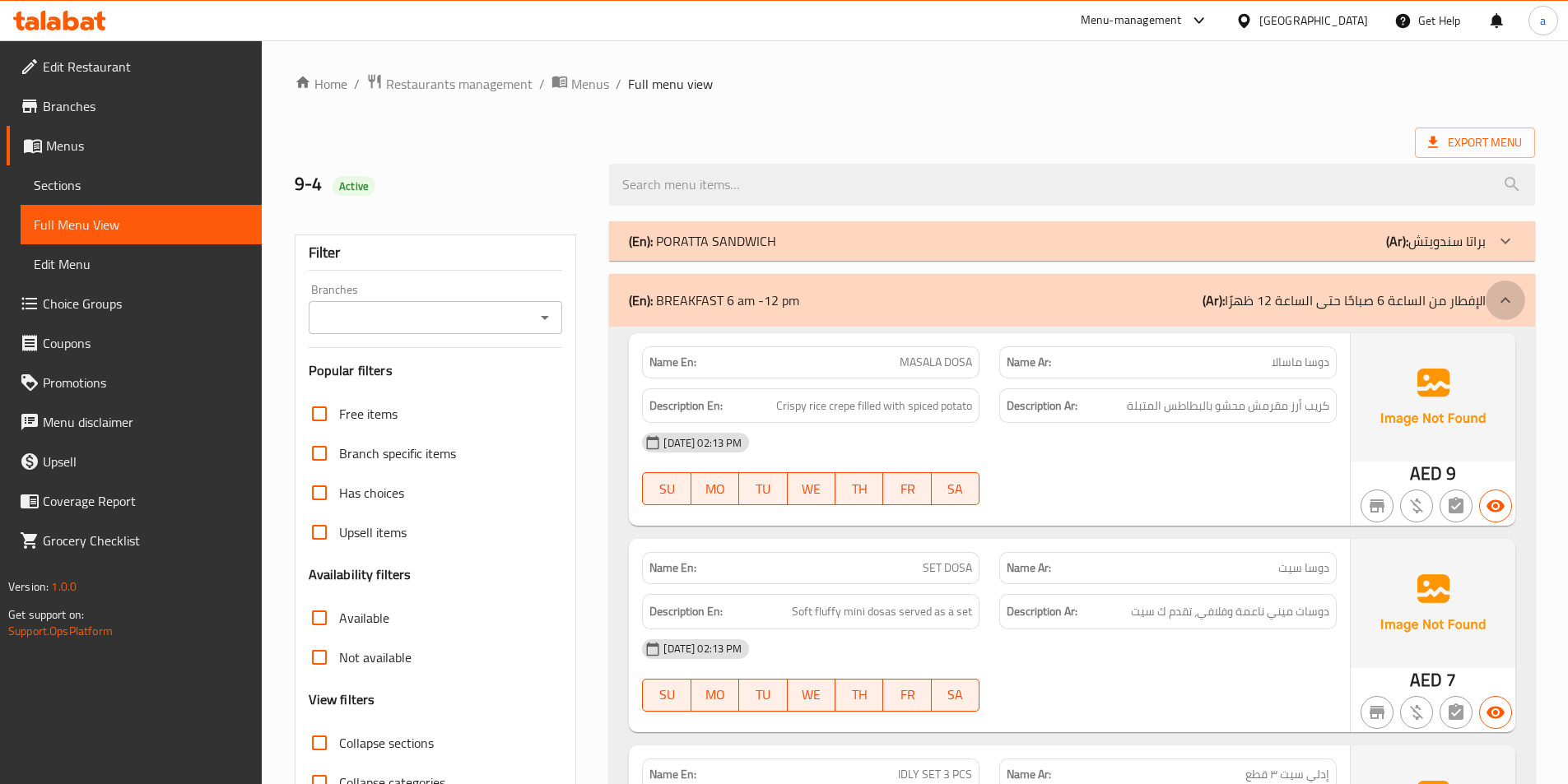
click at [1500, 296] on icon at bounding box center [1505, 300] width 20 height 20
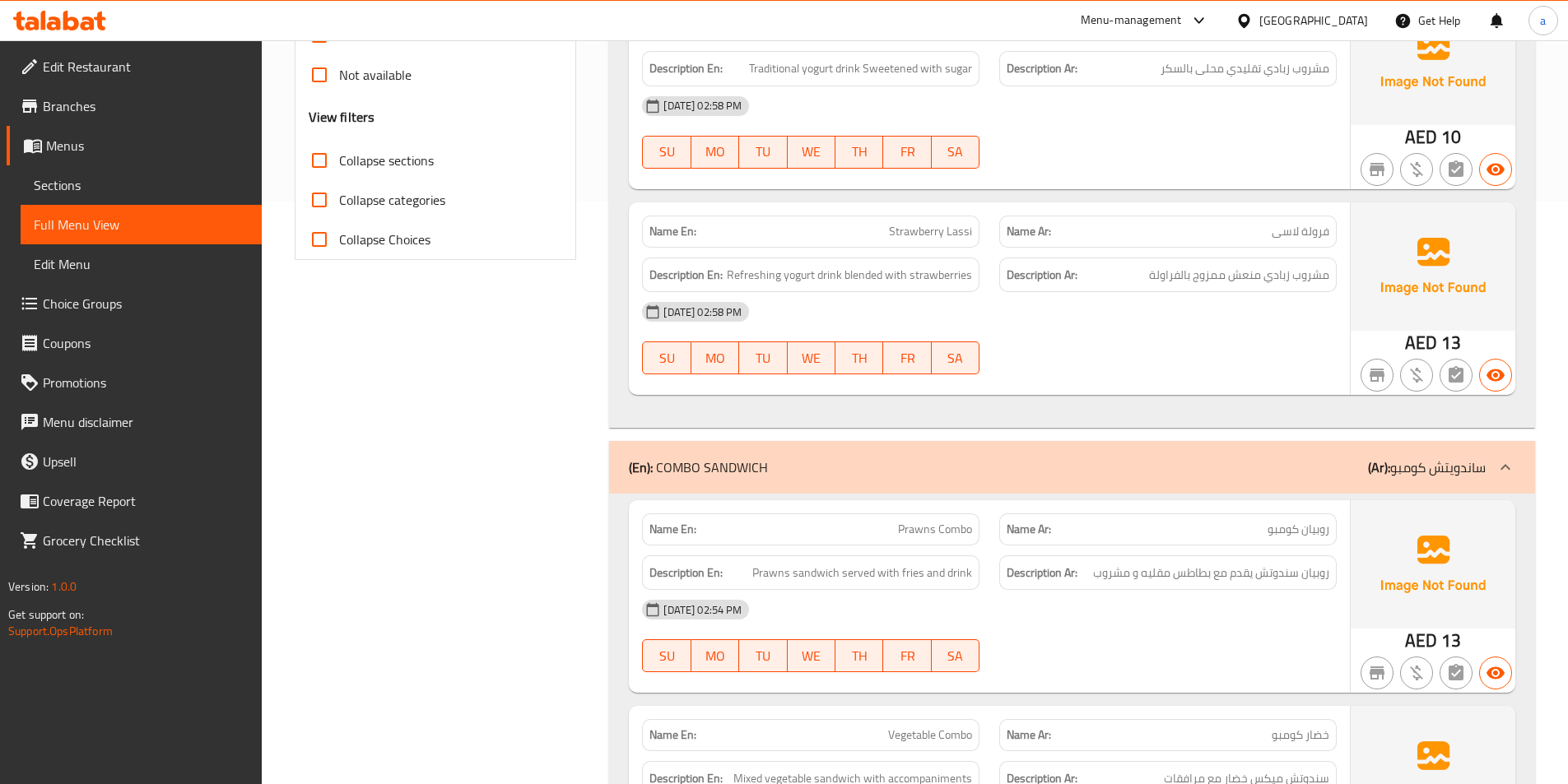
scroll to position [576, 0]
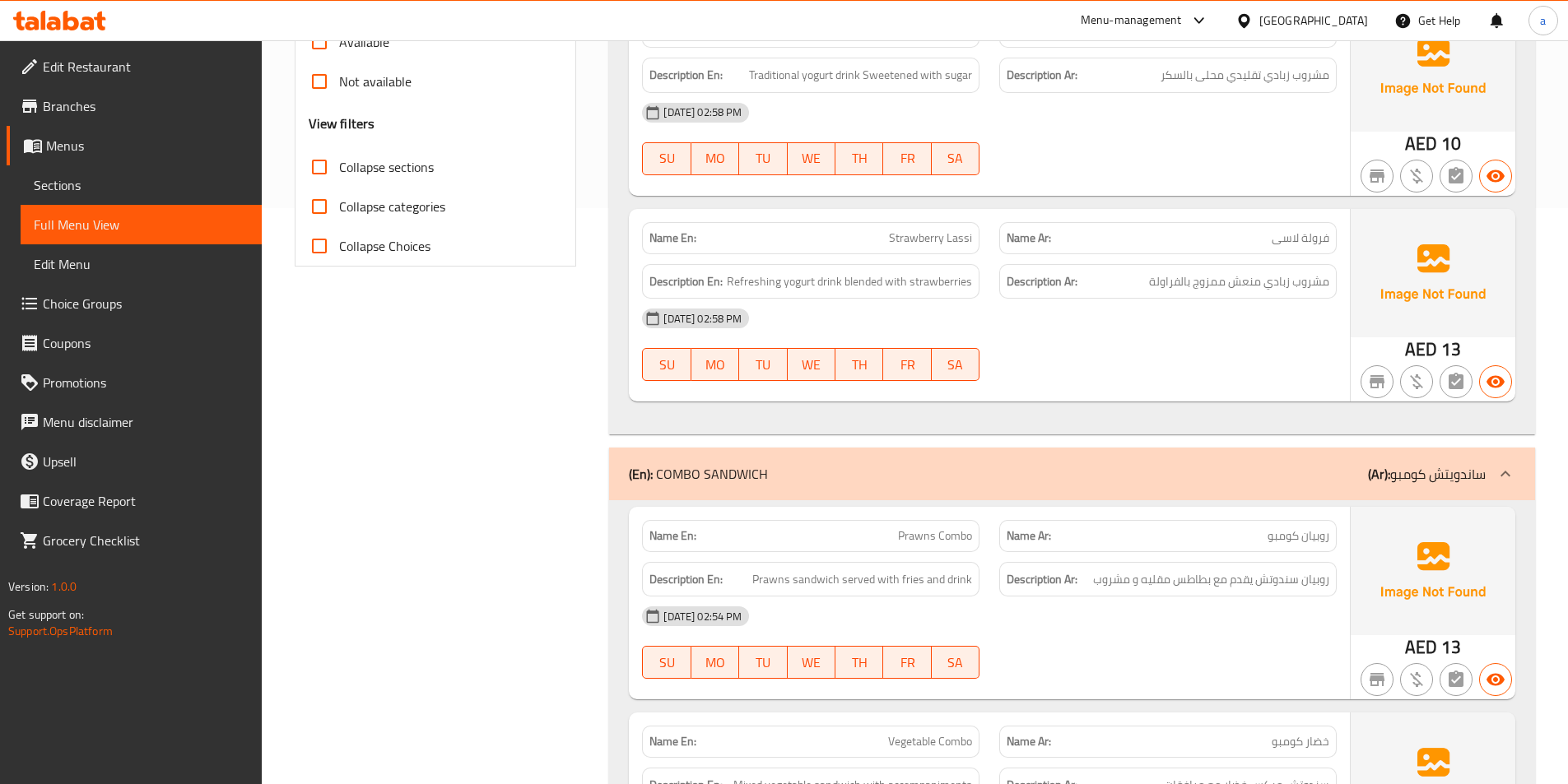
click at [1480, 471] on p "(Ar): ساندويتش كومبو" at bounding box center [1426, 474] width 117 height 20
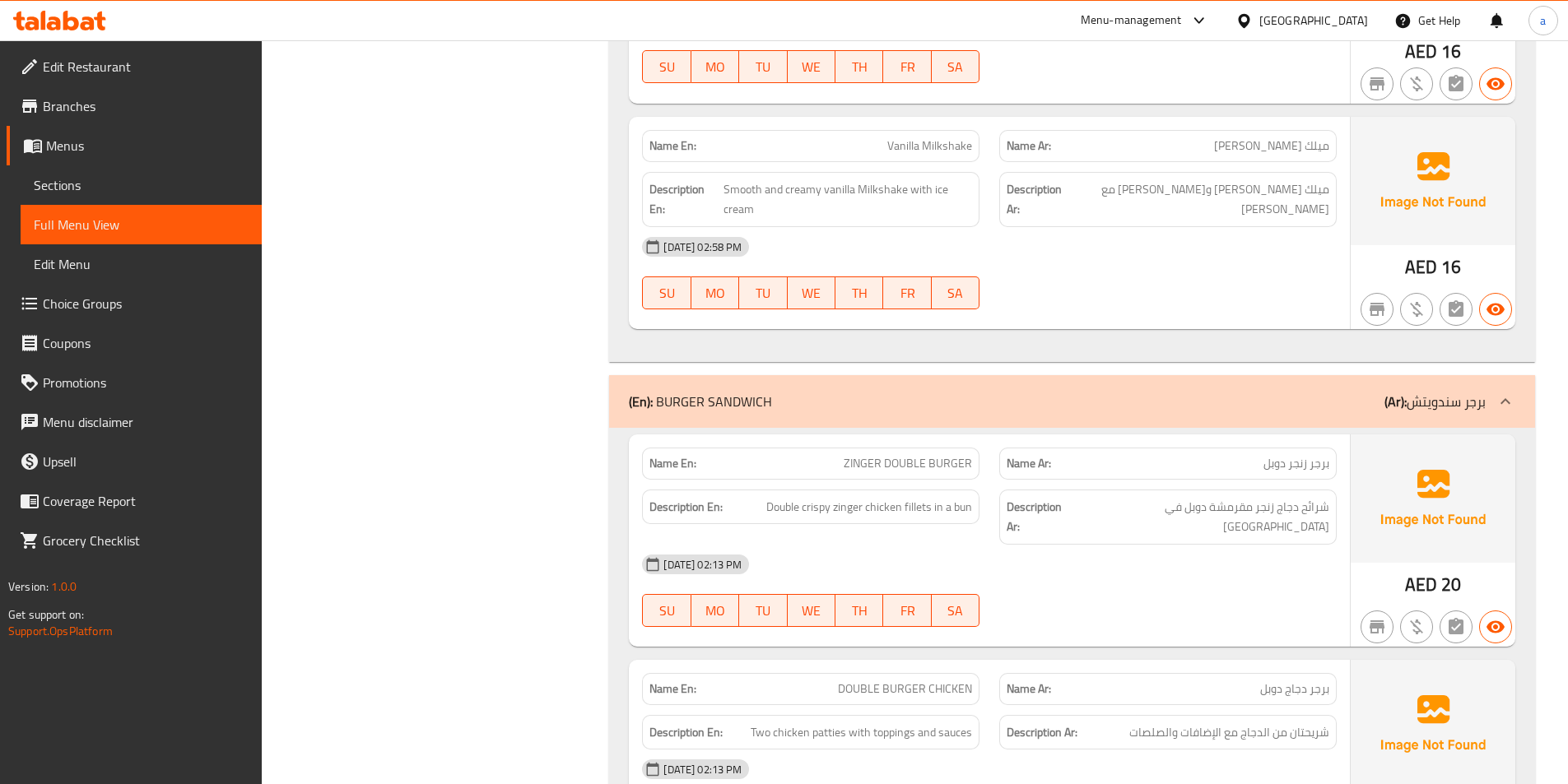
scroll to position [1893, 0]
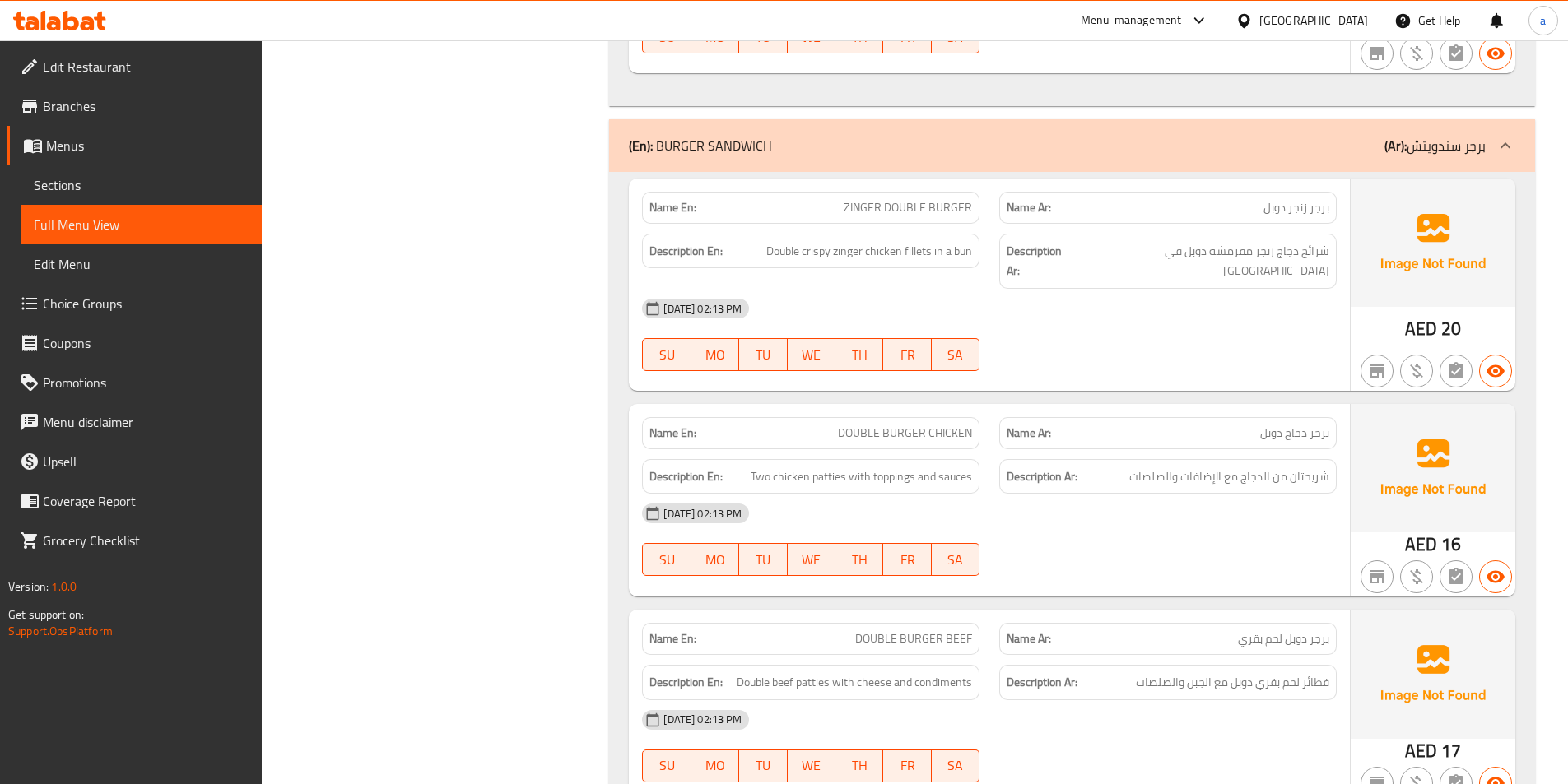
click at [1490, 148] on div at bounding box center [1506, 145] width 39 height 39
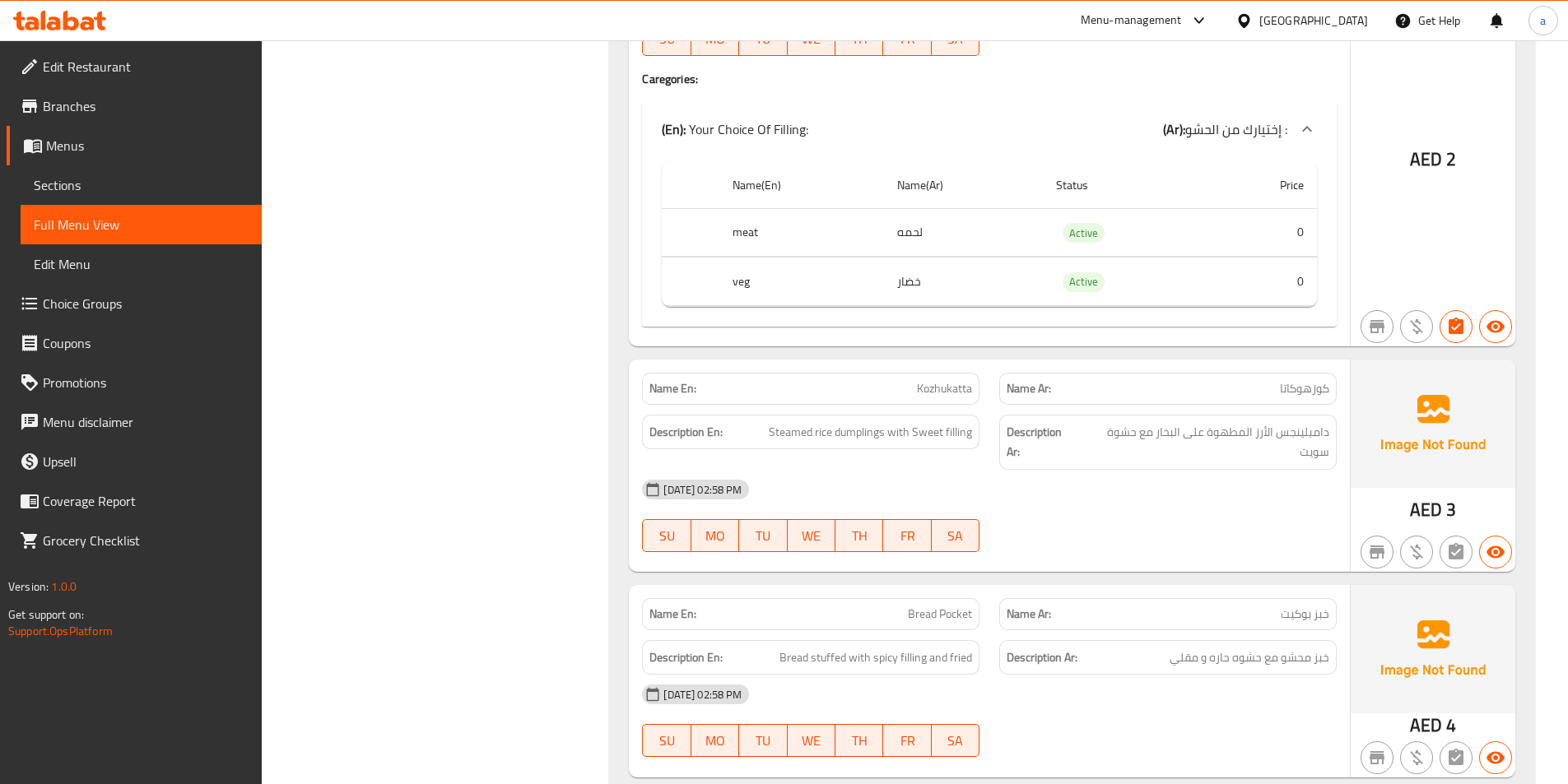
scroll to position [8889, 0]
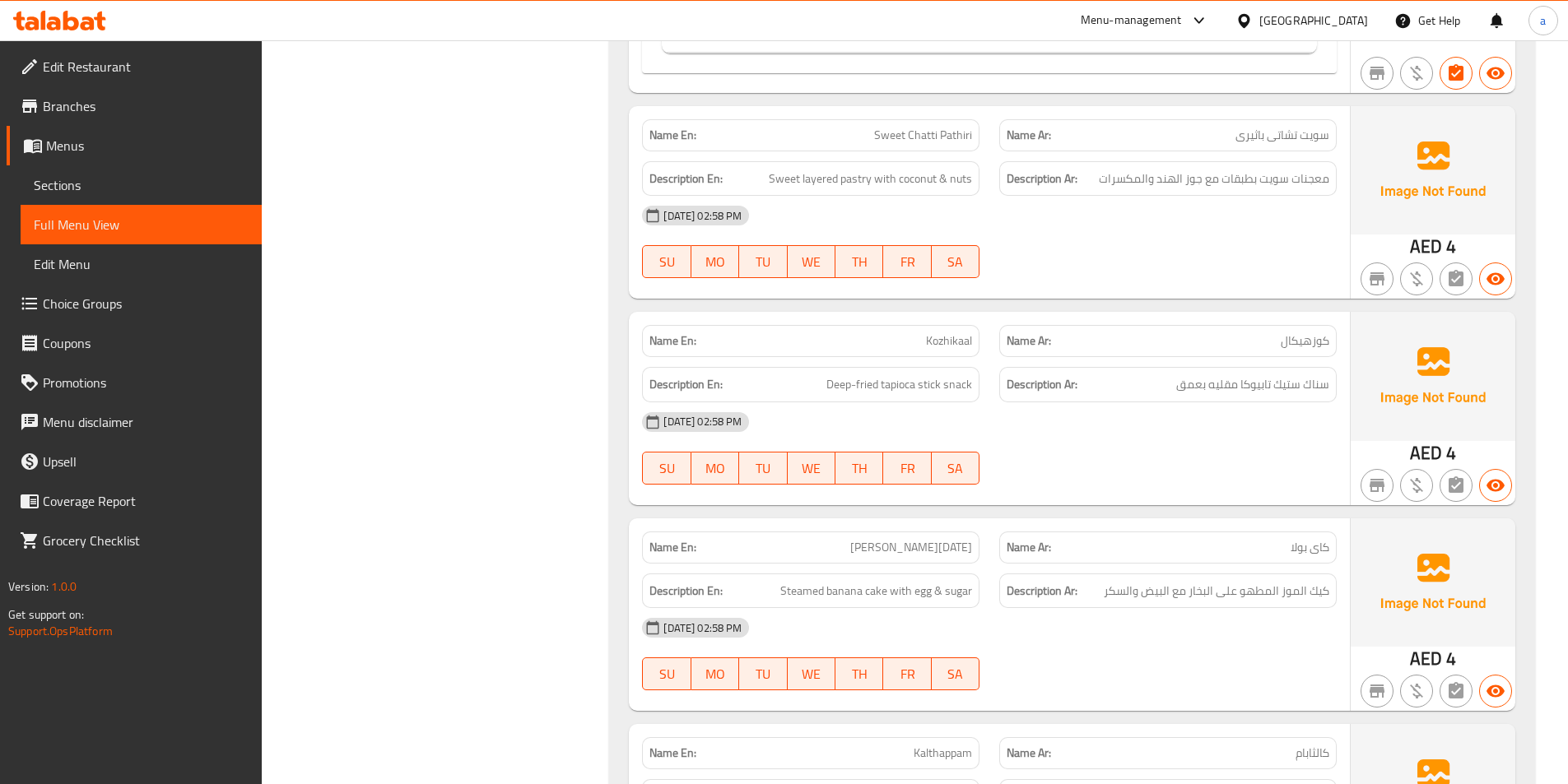
scroll to position [9737, 0]
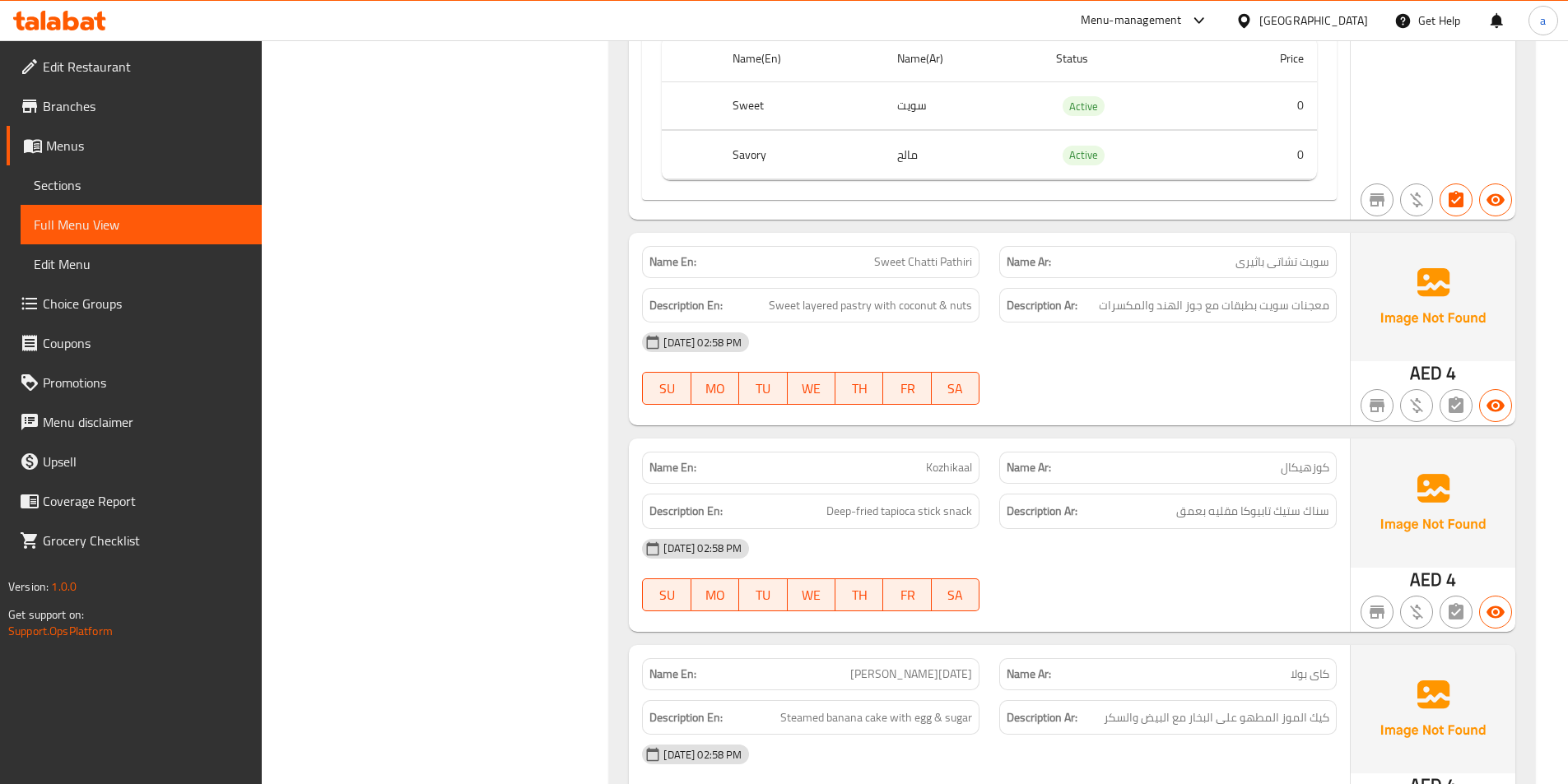
click at [83, 199] on link "Sections" at bounding box center [141, 185] width 241 height 39
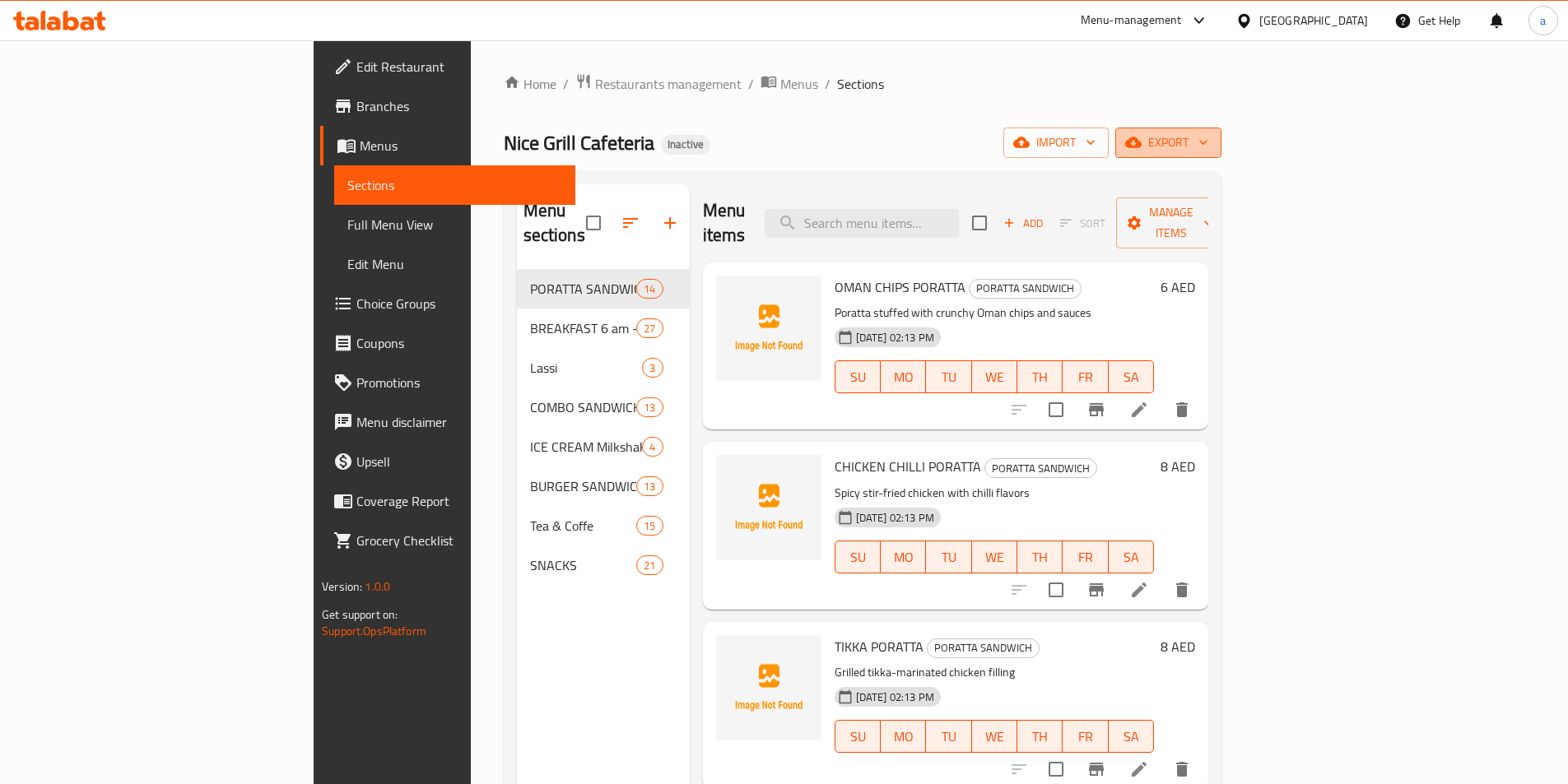
click at [1209, 148] on span "export" at bounding box center [1169, 142] width 80 height 20
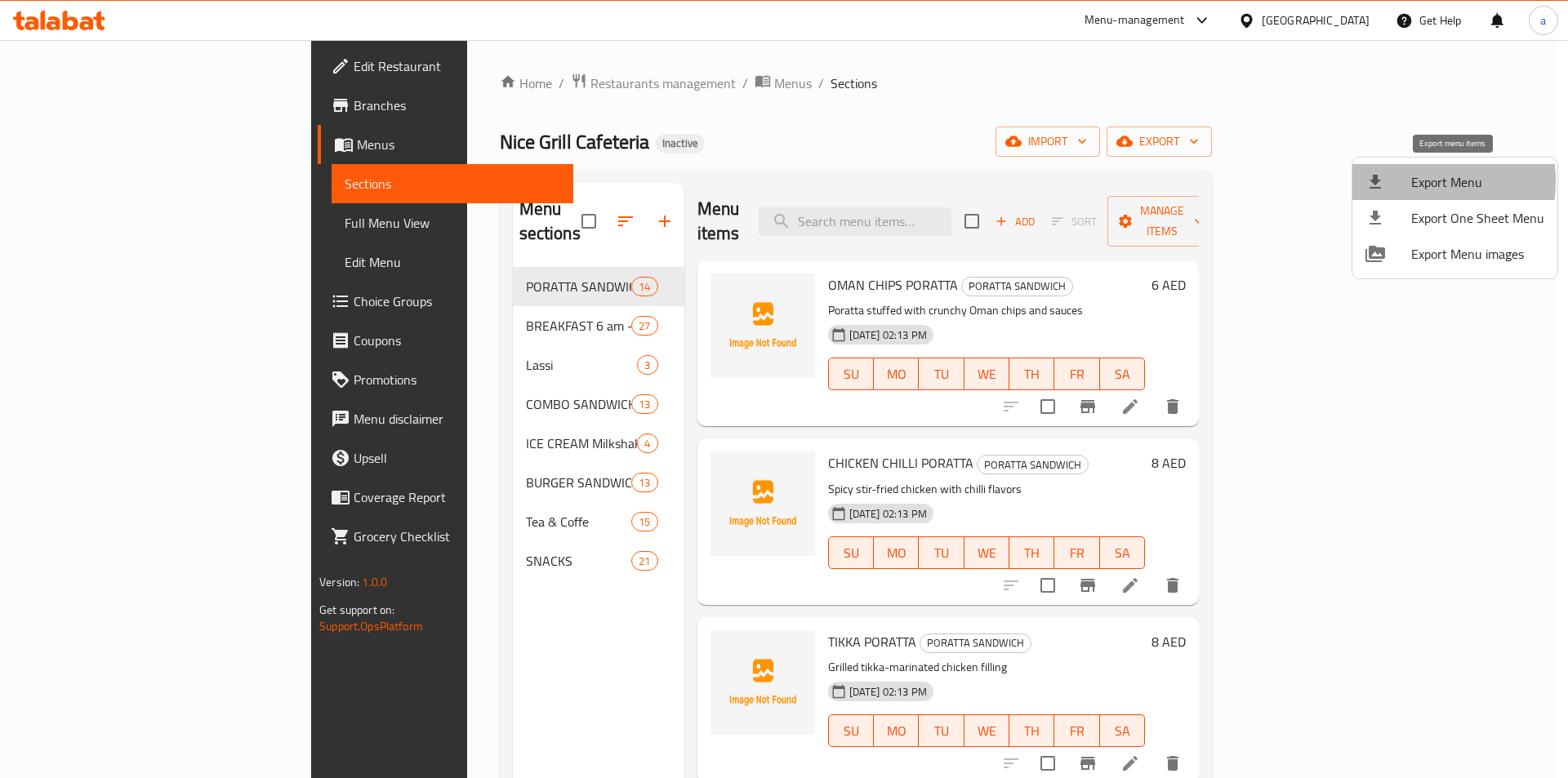
click at [1393, 181] on div at bounding box center [1389, 182] width 46 height 19
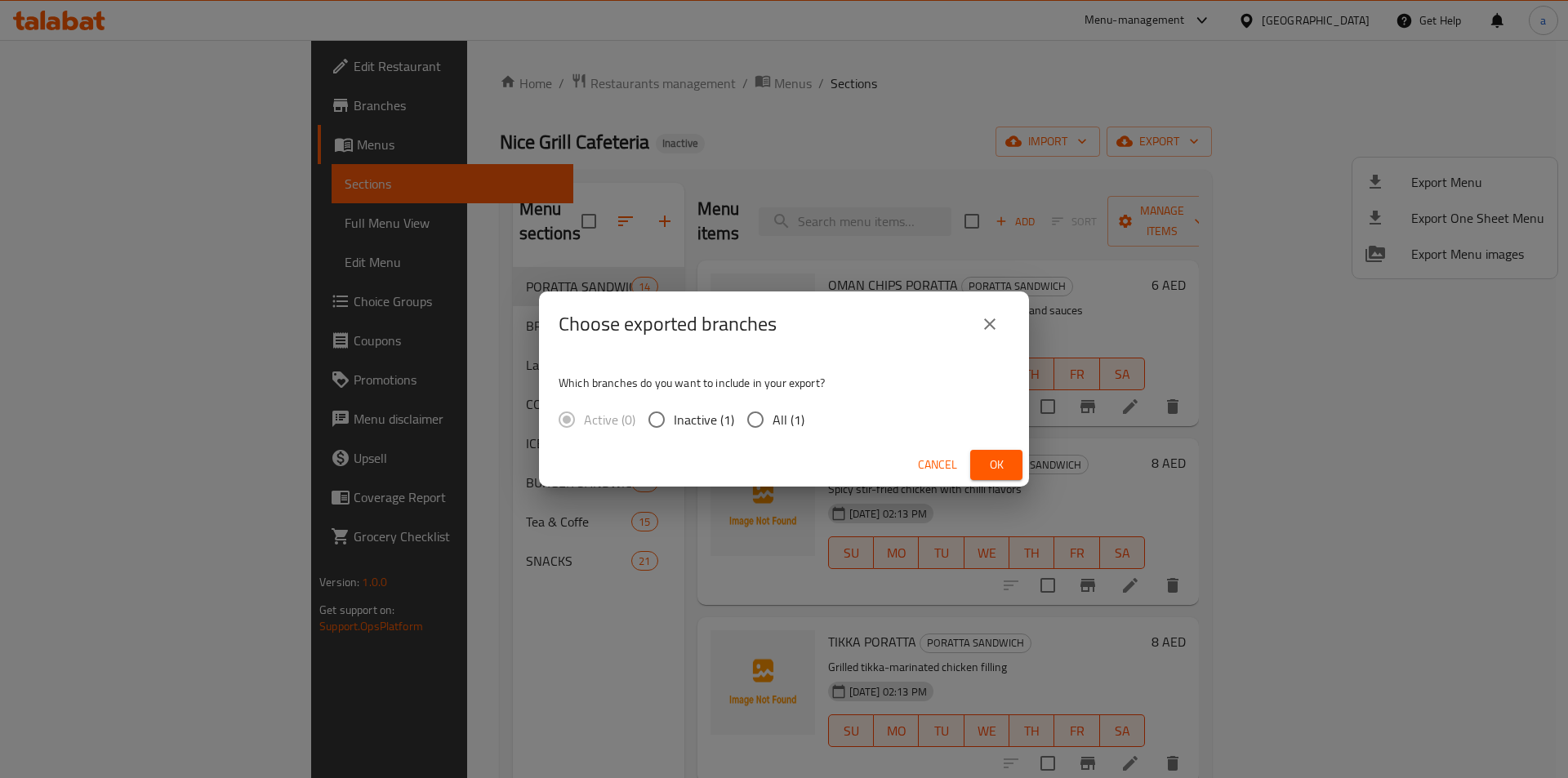
click at [784, 416] on span "All (1)" at bounding box center [788, 419] width 31 height 19
click at [772, 416] on input "All (1)" at bounding box center [755, 419] width 34 height 34
radio input "true"
click at [984, 459] on span "Ok" at bounding box center [996, 465] width 26 height 20
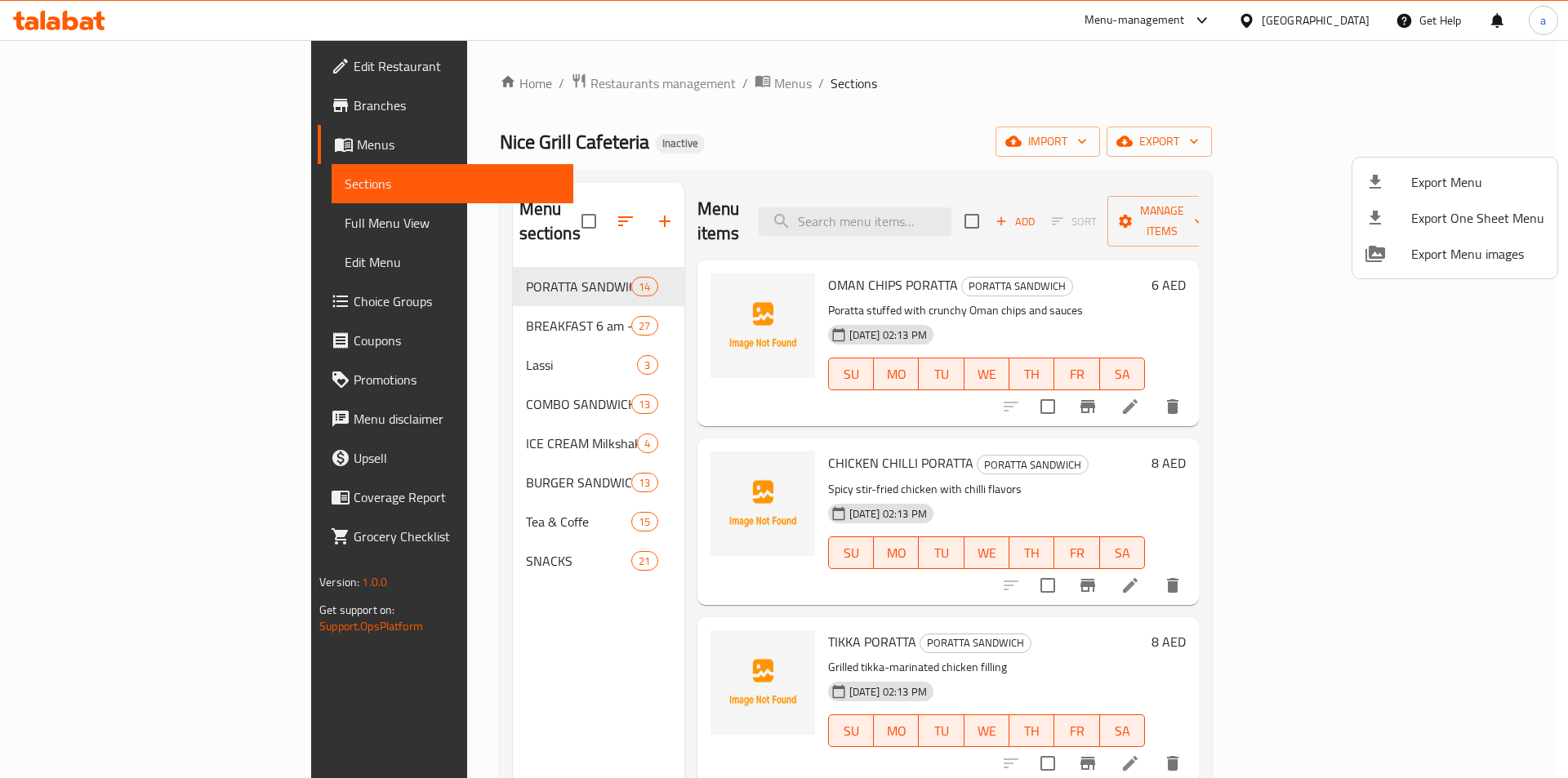
click at [83, 22] on div at bounding box center [784, 389] width 1568 height 778
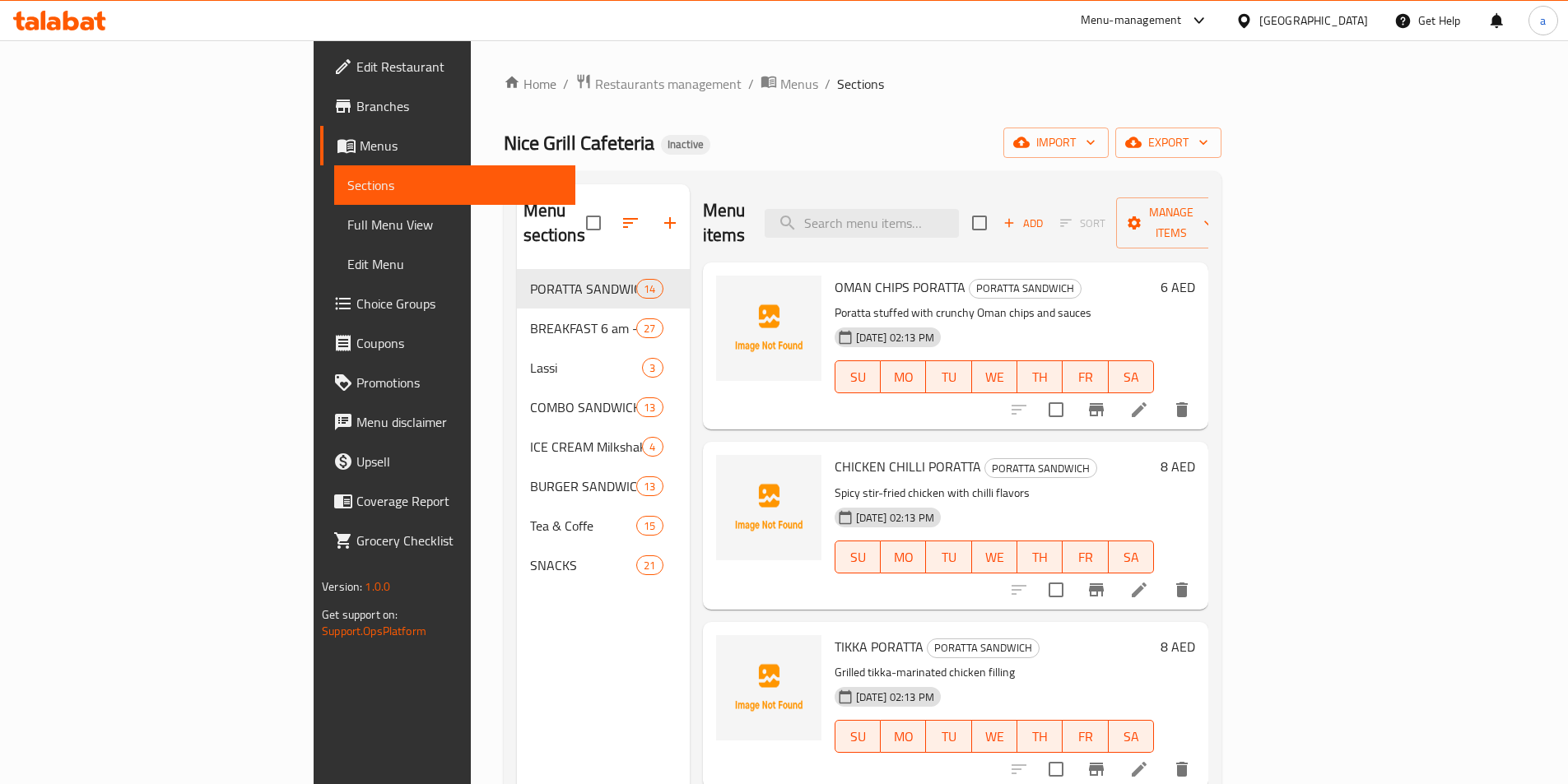
click at [86, 21] on icon at bounding box center [60, 20] width 93 height 20
